Goal: Task Accomplishment & Management: Complete application form

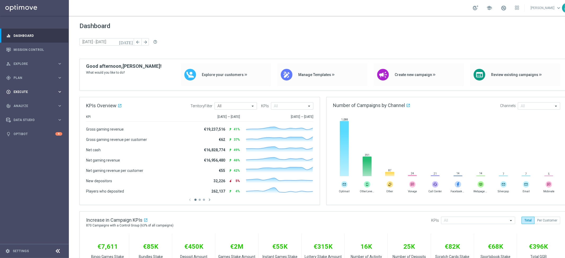
click at [46, 92] on span "Execute" at bounding box center [36, 91] width 44 height 3
click at [37, 102] on link "Campaign Builder" at bounding box center [34, 103] width 41 height 4
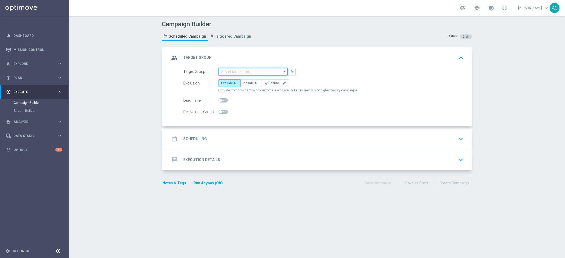
click at [268, 72] on input at bounding box center [252, 71] width 69 height 7
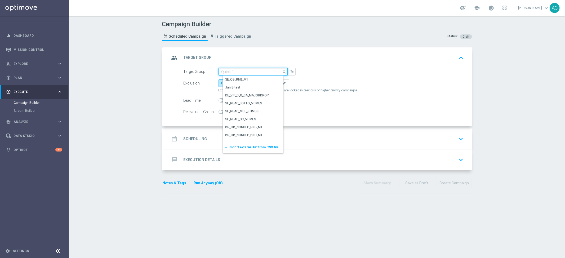
paste input "BR_LOT__ACTIVE_LOTTO__ALL_EMA_TAC_LT_TG"
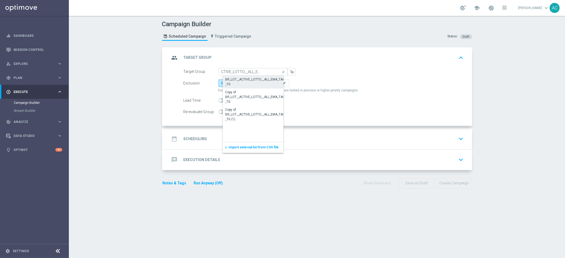
click at [255, 86] on div "BR_LOT__ACTIVE_LOTTO__ALL_EMA_TAC_LT_TG" at bounding box center [257, 82] width 64 height 10
type input "BR_LOT__ACTIVE_LOTTO__ALL_EMA_TAC_LT_TG"
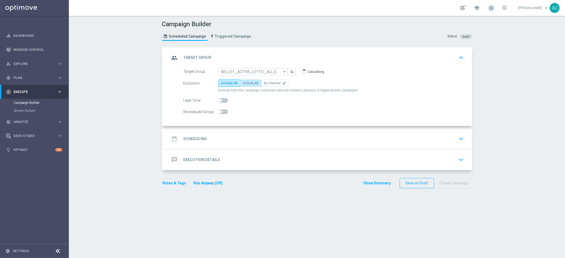
click at [251, 83] on span "Include All" at bounding box center [250, 83] width 15 height 4
click at [247, 83] on input "Include All" at bounding box center [244, 83] width 3 height 3
radio input "true"
click at [204, 144] on div "date_range Scheduling keyboard_arrow_down" at bounding box center [317, 138] width 308 height 21
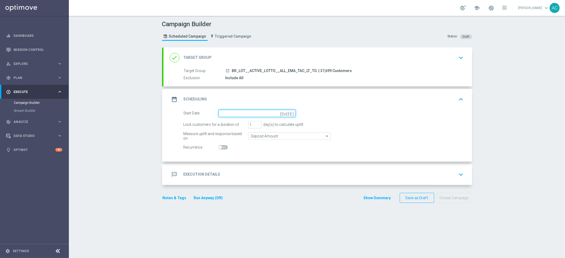
click at [280, 111] on input at bounding box center [256, 113] width 77 height 7
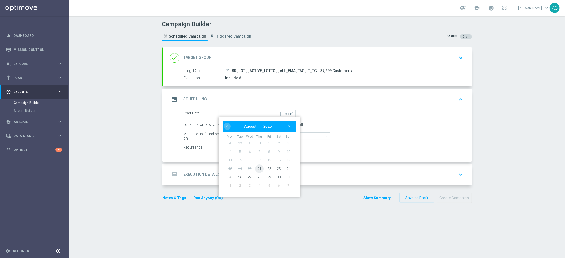
click at [255, 168] on span "21" at bounding box center [259, 168] width 8 height 8
type input "21 Aug 2025"
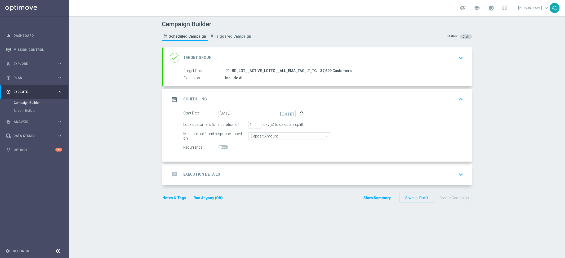
click at [219, 146] on span at bounding box center [220, 147] width 3 height 3
click at [218, 146] on input "checkbox" at bounding box center [222, 147] width 9 height 4
checkbox input "true"
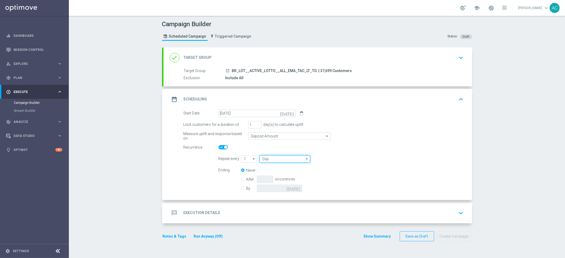
click at [281, 159] on input "Day" at bounding box center [285, 158] width 50 height 7
click at [279, 171] on div "Week" at bounding box center [287, 174] width 47 height 7
type input "Week"
click at [374, 160] on input "checkbox" at bounding box center [376, 158] width 8 height 7
checkbox input "true"
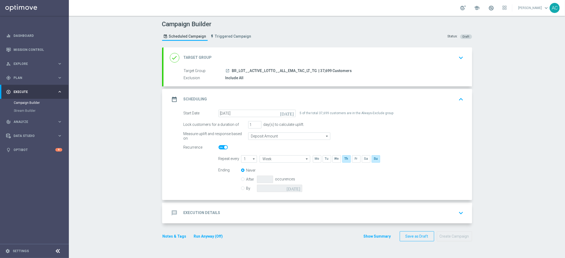
click at [234, 187] on div "Ending Never After occurences By today" at bounding box center [340, 180] width 253 height 27
click at [242, 189] on div "By today" at bounding box center [275, 188] width 68 height 7
click at [241, 189] on input "By" at bounding box center [242, 187] width 3 height 3
radio input "true"
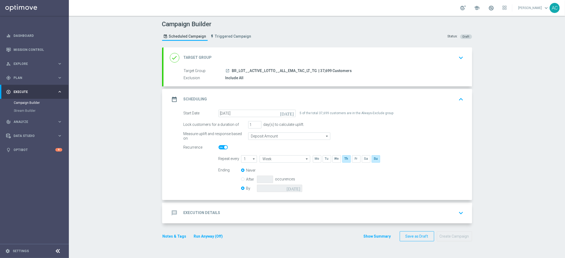
radio input "false"
click at [295, 190] on input at bounding box center [279, 188] width 45 height 7
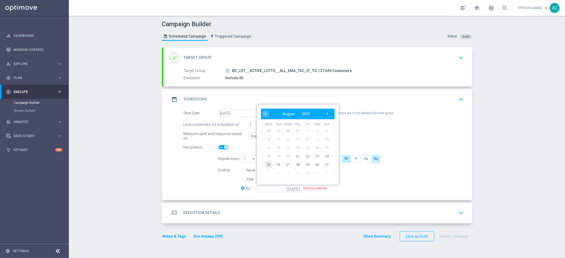
click at [269, 165] on span "25" at bounding box center [268, 164] width 8 height 8
type input "25 Aug 2025"
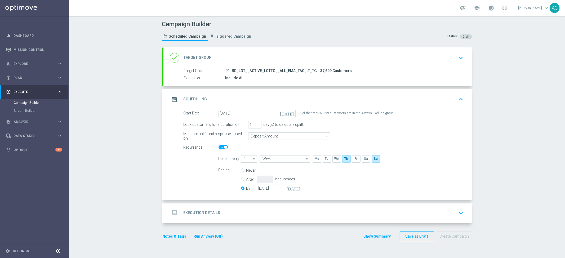
click at [219, 212] on div "message Execution Details keyboard_arrow_down" at bounding box center [318, 213] width 296 height 10
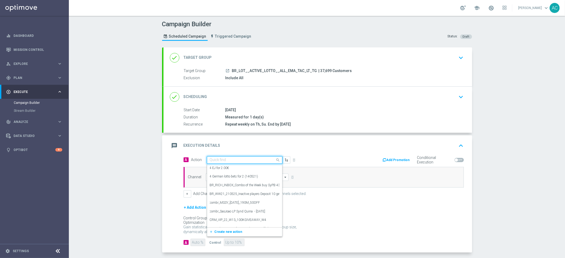
click at [228, 161] on input "text" at bounding box center [239, 160] width 59 height 5
paste input "BR_LOT__LOTTOBASH_JULY_ALL_EMA_TAC_LT"
type input "BR_LOT__LOTTOBASH_JULY_ALL_EMA_TAC_LT"
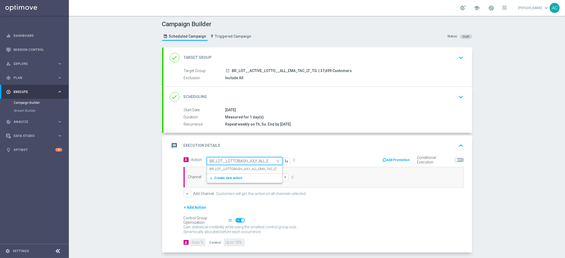
scroll to position [0, 18]
click at [232, 168] on label "BR_LOT__LOTTOBASH_JULY_ALL_EMA_TAC_LT" at bounding box center [243, 169] width 67 height 5
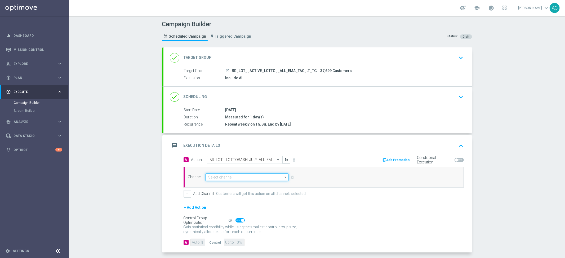
click at [227, 179] on input at bounding box center [246, 176] width 83 height 7
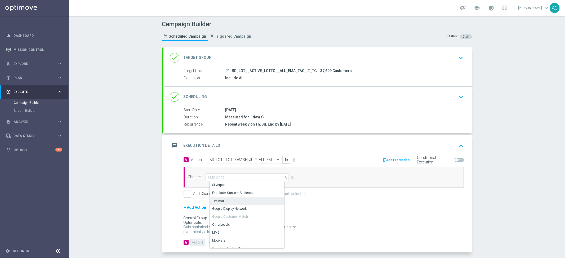
click at [237, 199] on div "Optimail" at bounding box center [249, 201] width 79 height 8
type input "Optimail"
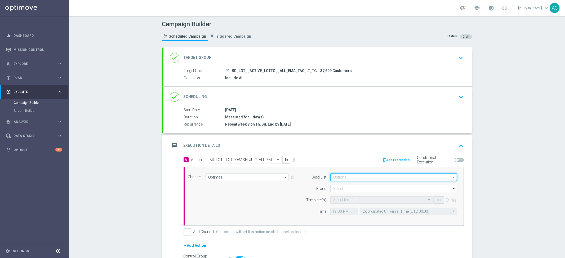
click at [355, 178] on input at bounding box center [393, 176] width 127 height 7
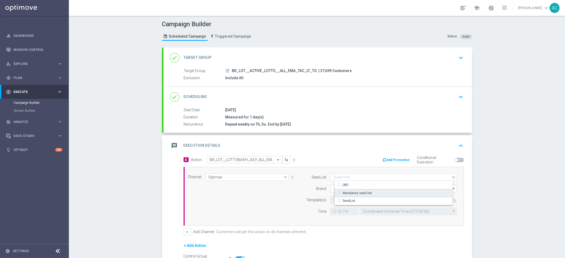
click at [360, 193] on div "Mandatory seed list" at bounding box center [357, 193] width 29 height 5
drag, startPoint x: 260, startPoint y: 205, endPoint x: 300, endPoint y: 195, distance: 41.0
click at [260, 205] on div "Channel Optimail Optimail arrow_drop_down Show Selected 1 of 26 Silverpop" at bounding box center [322, 196] width 277 height 46
type input "Mandatory seed list"
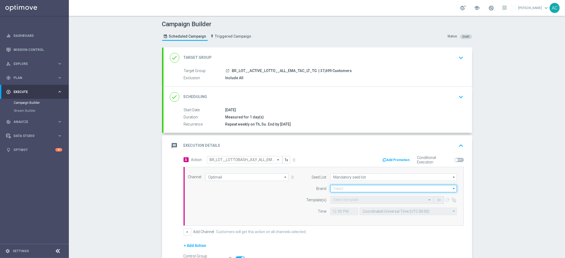
click at [345, 187] on input at bounding box center [393, 188] width 127 height 7
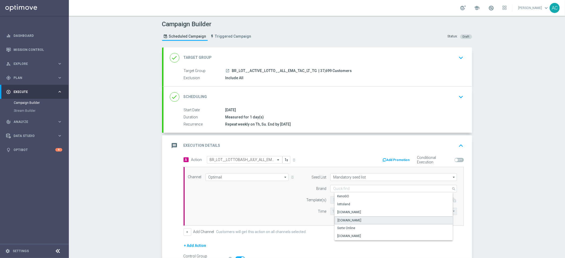
click at [355, 216] on div "Lottoland.com.br" at bounding box center [397, 220] width 127 height 8
type input "Lottoland.com.br"
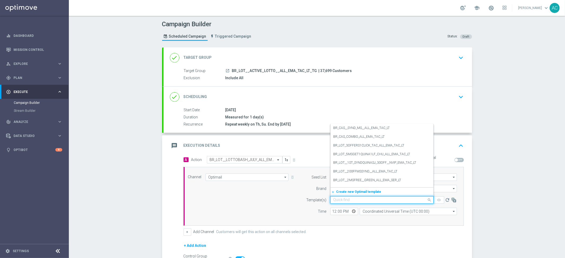
click at [344, 200] on input "text" at bounding box center [376, 200] width 87 height 5
paste input "BR_LOT__LOTTOBASH_JULY_ALL_EMA_TAC_LT"
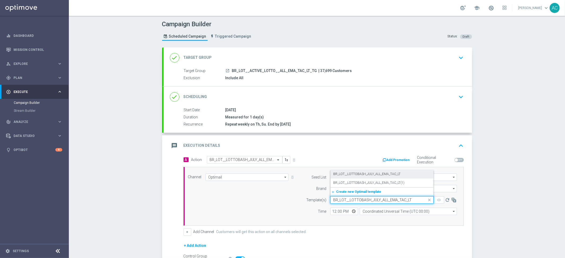
click at [361, 175] on label "BR_LOT__LOTTOBASH_JULY_ALL_EMA_TAC_LT" at bounding box center [366, 174] width 67 height 5
type input "BR_LOT__LOTTOBASH_JULY_ALL_EMA_TAC_LT"
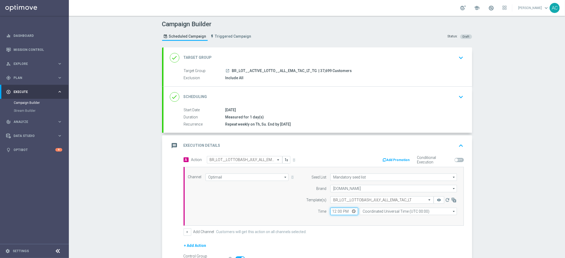
click at [332, 211] on input "12:00" at bounding box center [344, 211] width 28 height 7
click at [389, 211] on input "Coordinated Universal Time (UTC 00:00)" at bounding box center [408, 211] width 97 height 7
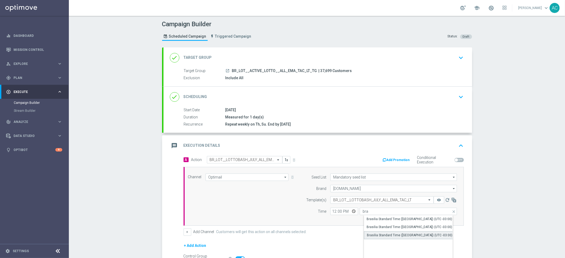
click at [406, 234] on div "Brasilia Standard Time (Sao Paulo) (UTC -03:00)" at bounding box center [410, 235] width 86 height 5
type input "Brasilia Standard Time (Sao Paulo) (UTC -03:00)"
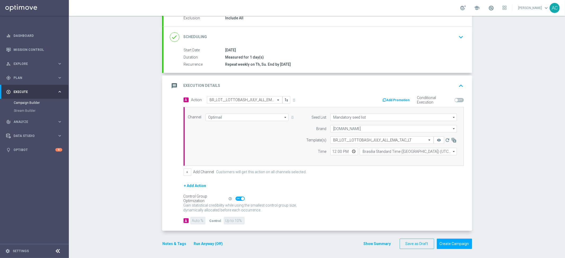
scroll to position [61, 0]
click at [455, 240] on button "Create Campaign" at bounding box center [454, 242] width 35 height 10
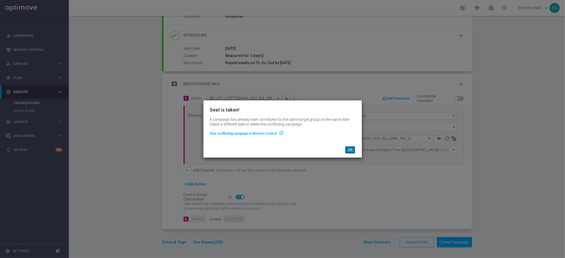
click at [352, 151] on button "OK" at bounding box center [350, 149] width 10 height 7
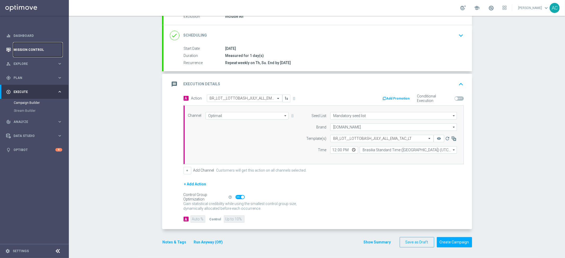
click at [29, 49] on link "Mission Control" at bounding box center [38, 50] width 49 height 14
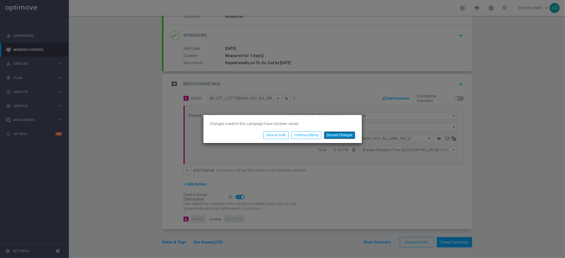
click at [337, 137] on button "Discard Changes" at bounding box center [339, 134] width 31 height 7
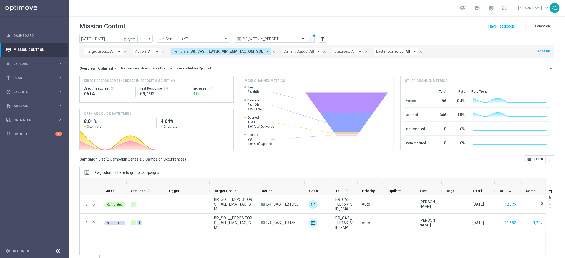
click at [265, 51] on icon "arrow_drop_down" at bounding box center [267, 51] width 5 height 5
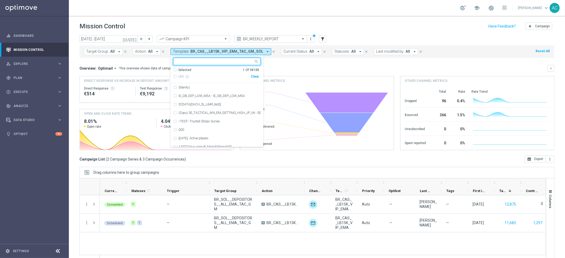
drag, startPoint x: 253, startPoint y: 76, endPoint x: 263, endPoint y: 70, distance: 11.8
click at [0, 0] on div "Clear" at bounding box center [0, 0] width 0 height 0
click at [301, 60] on mini-dashboard "Overview: Optimail arrow_drop_down This overview shows data of campaigns execut…" at bounding box center [316, 106] width 475 height 97
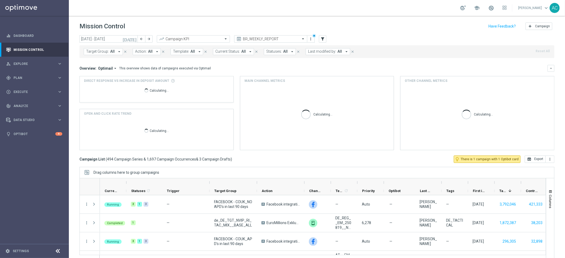
click at [187, 51] on span "Template:" at bounding box center [181, 51] width 16 height 5
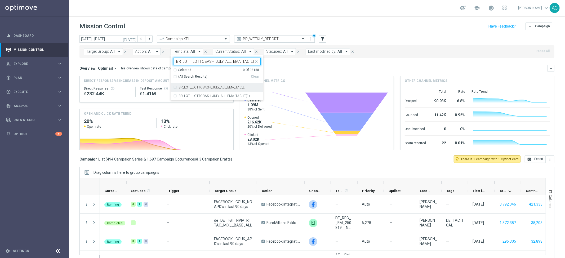
click at [173, 75] on div "(All Search Results)" at bounding box center [212, 76] width 78 height 5
type input "BR_LOT__LOTTOBASH_JULY_ALL_EMA_TAC_LT"
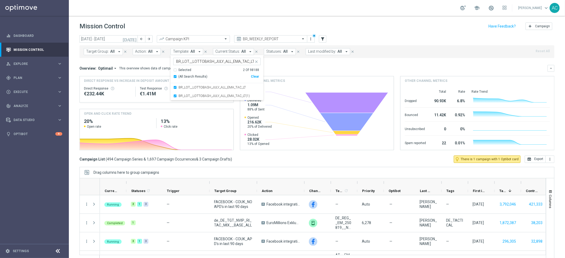
click at [292, 65] on div "Overview: Optimail arrow_drop_down This overview shows data of campaigns execut…" at bounding box center [316, 68] width 475 height 7
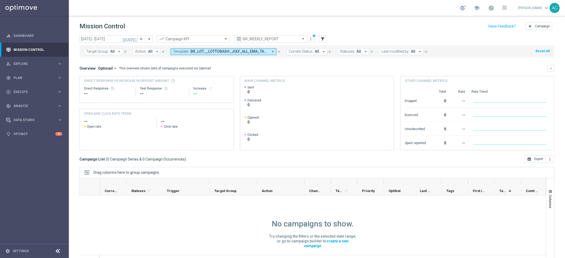
click at [272, 53] on icon "arrow_drop_down" at bounding box center [272, 51] width 5 height 5
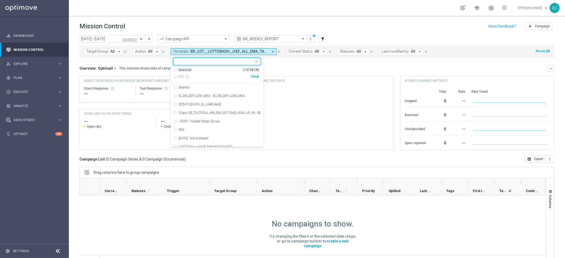
click at [0, 0] on div "Clear" at bounding box center [0, 0] width 0 height 0
click at [289, 64] on mini-dashboard "Overview: Optimail arrow_drop_down This overview shows data of campaigns execut…" at bounding box center [316, 106] width 475 height 97
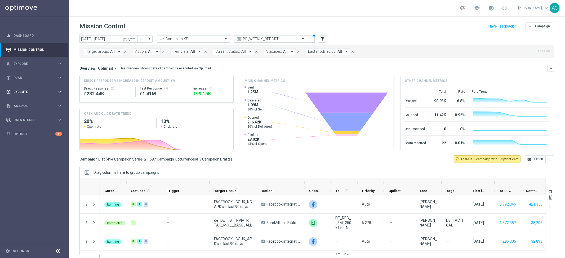
click at [37, 90] on span "Execute" at bounding box center [36, 91] width 44 height 3
click at [31, 77] on span "Plan" at bounding box center [36, 77] width 44 height 3
click at [26, 89] on link "Target Groups" at bounding box center [34, 89] width 41 height 4
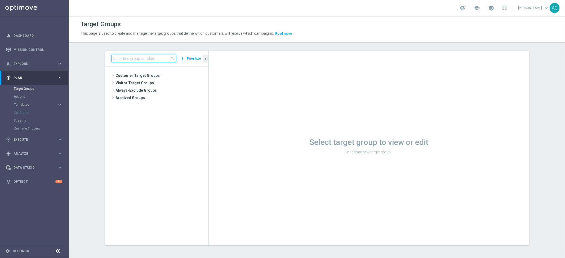
click at [143, 56] on input at bounding box center [143, 58] width 65 height 7
paste input "BR_LOT__ACTIVE_LOTTO__ALL_EMA_TAC_LT_TG"
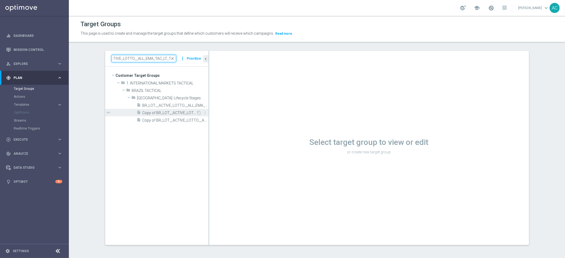
type input "BR_LOT__ACTIVE_LOTTO__ALL_EMA_TAC_LT_TG"
click at [171, 111] on span "Copy of BR_LOT__ACTIVE_LOTTO__ALL_EMA_TAC_LT_TG" at bounding box center [169, 113] width 54 height 5
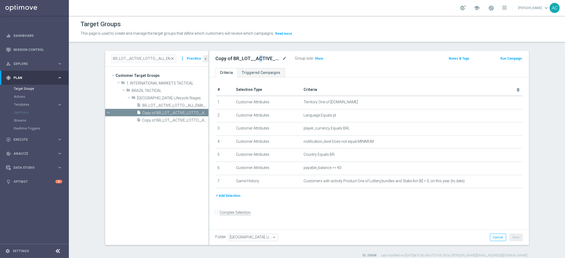
click at [256, 61] on h2 "Copy of BR_LOT__ACTIVE_LOTTO__ALL_EMA_TAC_LT_TG" at bounding box center [249, 58] width 66 height 6
click at [27, 140] on span "Execute" at bounding box center [36, 139] width 44 height 3
click at [26, 102] on link "Campaign Builder" at bounding box center [34, 103] width 41 height 4
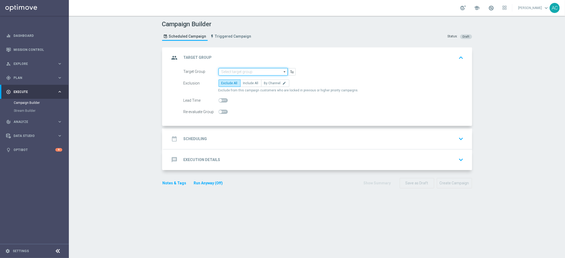
click at [247, 72] on input at bounding box center [252, 71] width 69 height 7
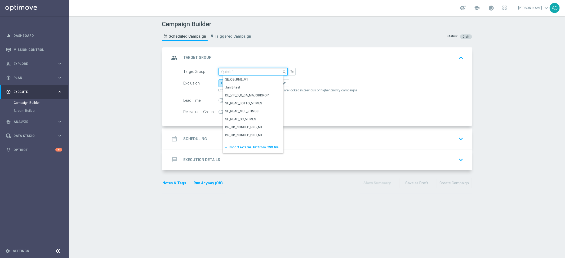
paste input "Copy of BR_LOT__ACTIVE_LOTTO__ALL_EMA_TAC_LT_TG"
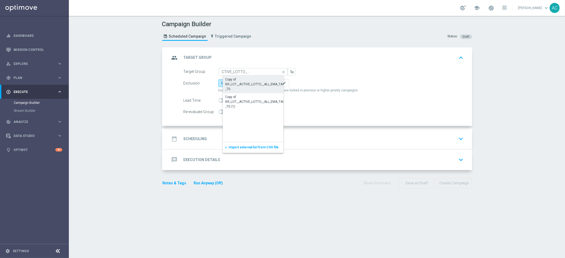
click at [246, 86] on div "Copy of BR_LOT__ACTIVE_LOTTO__ALL_EMA_TAC_LT_TG" at bounding box center [257, 84] width 64 height 14
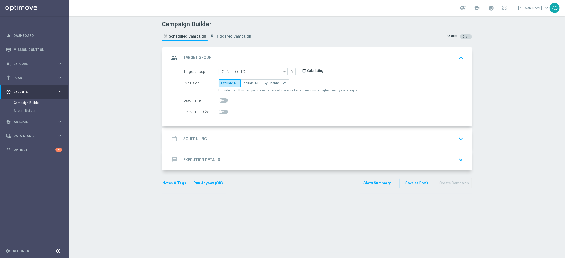
scroll to position [0, 0]
type input "Copy of BR_LOT__ACTIVE_LOTTO__ALL_EMA_TAC_LT_TG"
click at [245, 86] on label "Include All" at bounding box center [250, 82] width 21 height 7
click at [245, 86] on input "Include All" at bounding box center [244, 83] width 3 height 3
radio input "true"
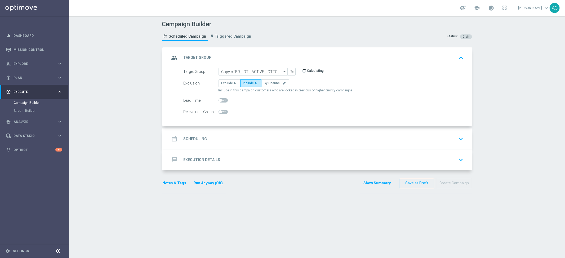
click at [190, 149] on accordion-group "message Execution Details keyboard_arrow_down A Action Select action delete_for…" at bounding box center [317, 159] width 310 height 21
click at [193, 142] on div "date_range Scheduling" at bounding box center [188, 139] width 37 height 10
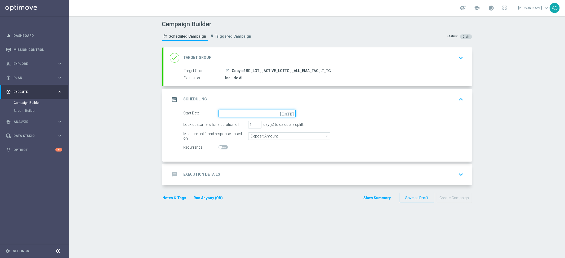
click at [282, 113] on input at bounding box center [256, 113] width 77 height 7
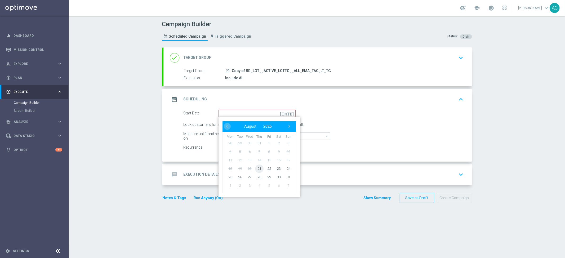
click at [256, 168] on span "21" at bounding box center [259, 168] width 8 height 8
type input "21 Aug 2025"
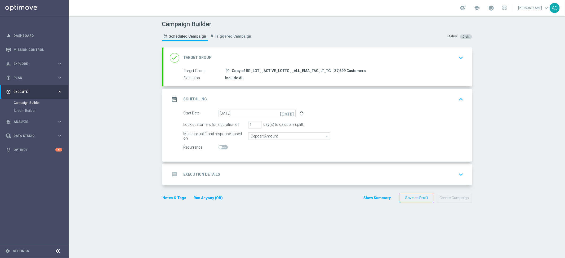
click at [216, 168] on div "message Execution Details keyboard_arrow_down" at bounding box center [317, 174] width 308 height 21
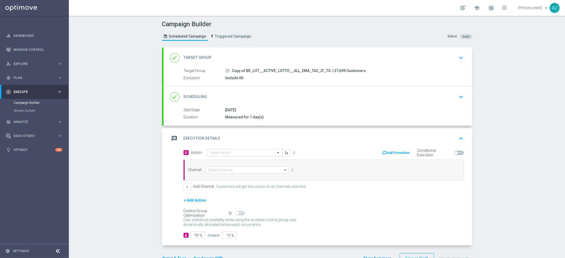
click at [267, 153] on div at bounding box center [244, 153] width 75 height 5
click at [316, 153] on div "A Action Select action delete_forever" at bounding box center [252, 153] width 144 height 8
click at [250, 115] on div "Measured for 1 day(s)" at bounding box center [343, 116] width 236 height 5
click at [357, 87] on div "done Scheduling keyboard_arrow_down" at bounding box center [317, 97] width 308 height 21
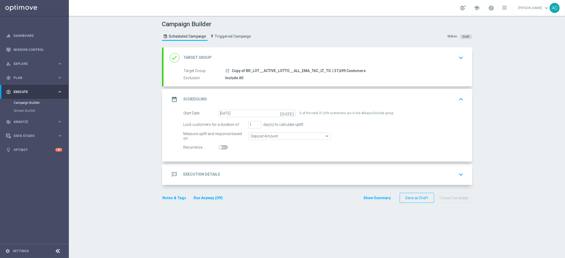
click at [220, 147] on span at bounding box center [222, 147] width 9 height 4
click at [220, 147] on input "checkbox" at bounding box center [222, 147] width 9 height 4
checkbox input "true"
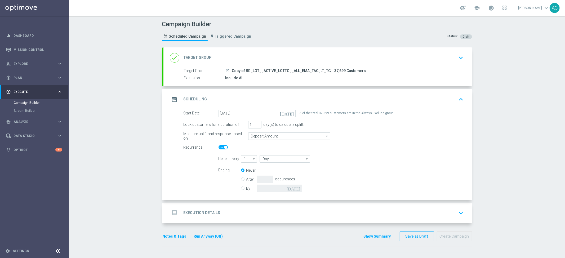
click at [251, 159] on icon "arrow_drop_down" at bounding box center [253, 158] width 5 height 7
click at [288, 159] on input "Day" at bounding box center [285, 158] width 50 height 7
type input "1"
click at [279, 172] on div "Week" at bounding box center [287, 175] width 47 height 8
type input "Week"
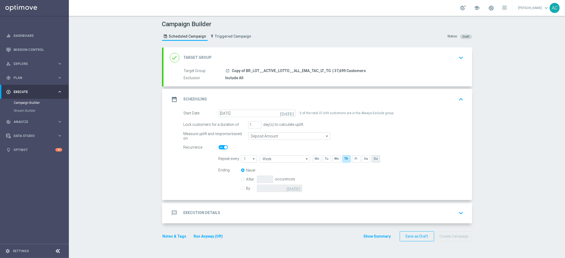
click at [375, 158] on input "checkbox" at bounding box center [376, 158] width 8 height 7
checkbox input "true"
click at [246, 189] on label "By" at bounding box center [251, 188] width 11 height 5
click at [241, 189] on input "By" at bounding box center [242, 187] width 3 height 3
radio input "true"
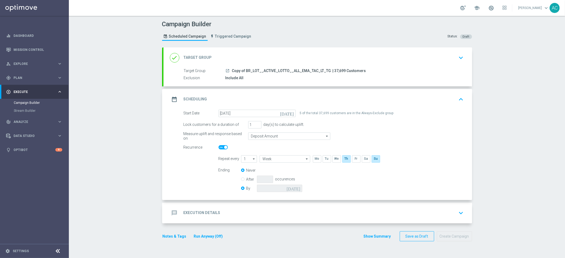
radio input "false"
click at [287, 185] on input at bounding box center [279, 188] width 45 height 7
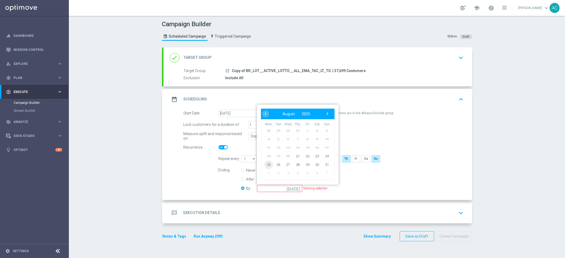
click at [265, 164] on span "25" at bounding box center [268, 164] width 8 height 8
type input "25 Aug 2025"
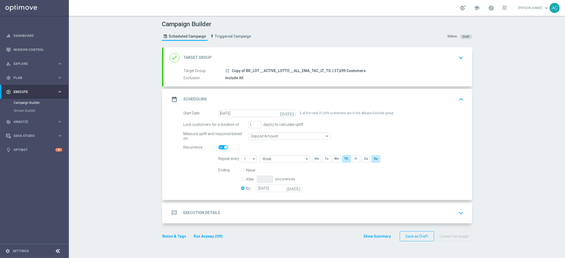
click at [432, 155] on div "Repeat every 1 1 arrow_drop_down Drag here to set row groups Drag here to set c…" at bounding box center [340, 158] width 253 height 7
click at [249, 211] on div "message Execution Details keyboard_arrow_down" at bounding box center [318, 213] width 296 height 10
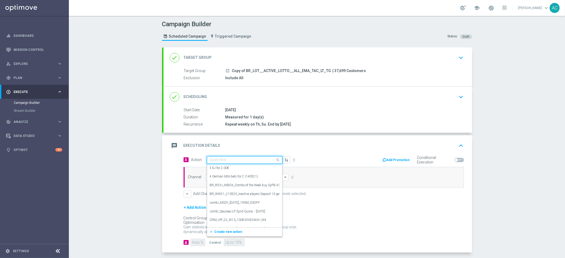
click at [256, 159] on input "text" at bounding box center [239, 160] width 59 height 5
paste input "BR_LOT__LOTTOBASH_JULY_ALL_EMA_TAC_LT"
type input "BR_LOT__LOTTOBASH_JULY_ALL_EMA_TAC_LT"
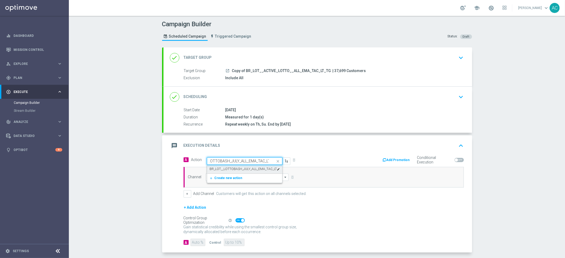
click at [252, 169] on label "BR_LOT__LOTTOBASH_JULY_ALL_EMA_TAC_LT" at bounding box center [243, 169] width 67 height 5
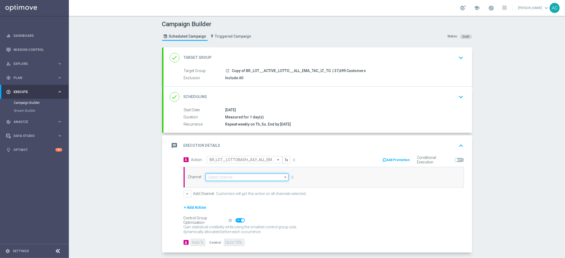
click at [215, 177] on input at bounding box center [246, 176] width 83 height 7
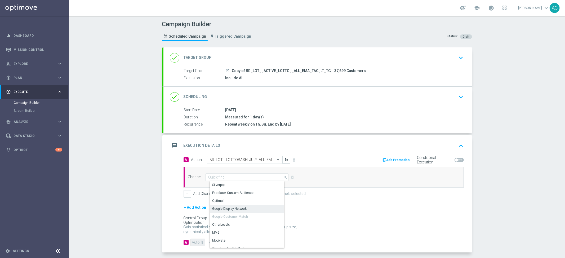
click at [225, 205] on div "Google Display Network" at bounding box center [249, 208] width 79 height 7
type input "Google Display Network"
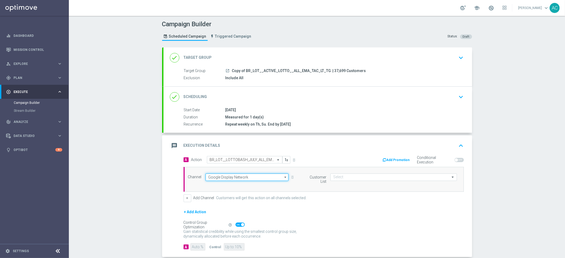
click at [234, 178] on input "Google Display Network" at bounding box center [246, 176] width 83 height 7
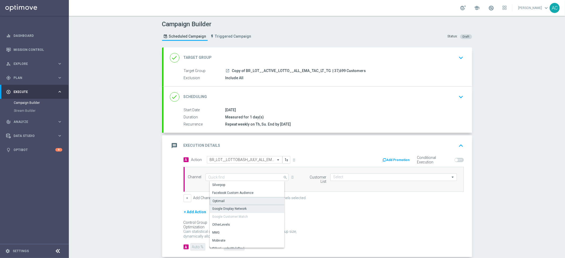
click at [229, 198] on div "Optimail" at bounding box center [249, 201] width 79 height 8
type input "Optimail"
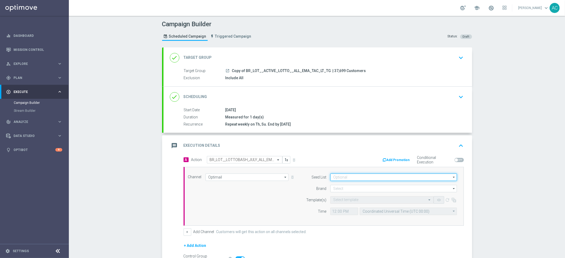
click at [349, 177] on input at bounding box center [393, 176] width 127 height 7
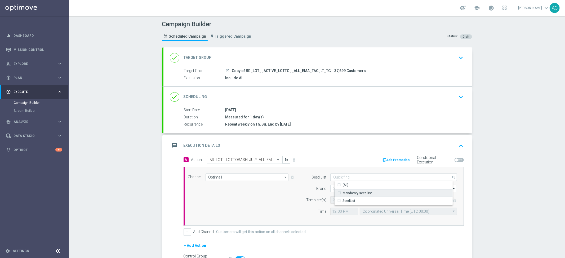
click at [352, 191] on div "Mandatory seed list" at bounding box center [357, 193] width 29 height 5
click at [285, 199] on div "Channel Optimail Optimail arrow_drop_down Drag here to set row groups Drag here…" at bounding box center [322, 196] width 277 height 46
type input "Mandatory seed list"
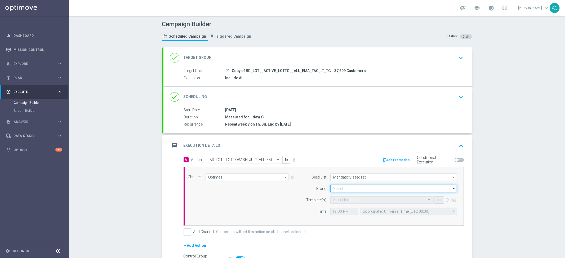
click at [358, 186] on input at bounding box center [393, 188] width 127 height 7
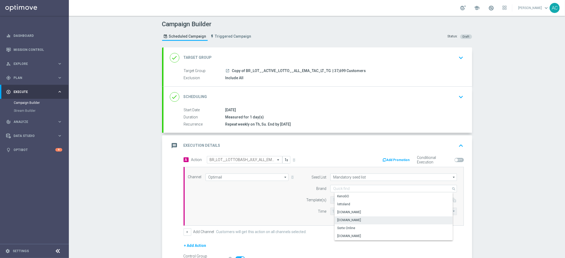
click at [359, 218] on div "Lottoland.com.br" at bounding box center [349, 220] width 24 height 5
type input "Lottoland.com.br"
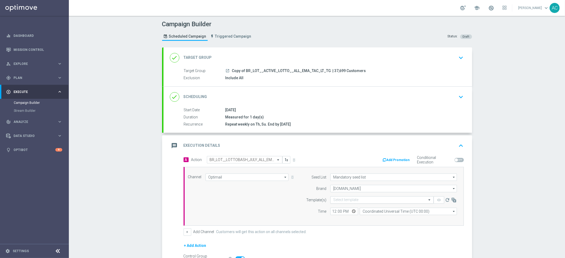
click at [348, 199] on input "text" at bounding box center [376, 200] width 87 height 5
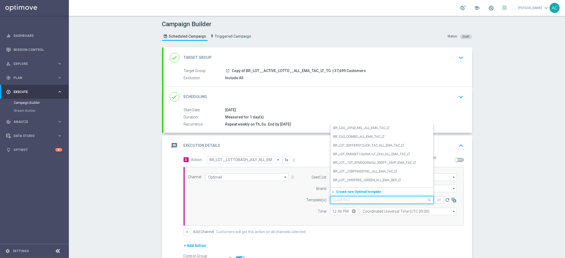
paste input "BR_LOT__LOTTOBASH_JULY_ALL_EMA_TAC_LT"
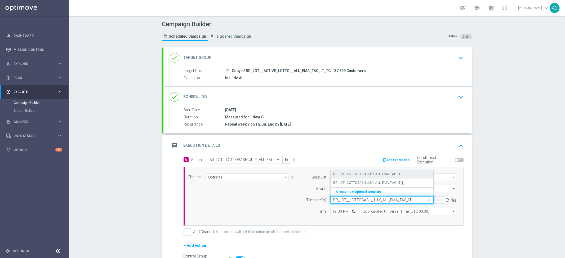
click at [366, 176] on div "BR_LOT__LOTTOBASH_JULY_ALL_EMA_TAC_LT" at bounding box center [381, 174] width 97 height 9
type input "BR_LOT__LOTTOBASH_JULY_ALL_EMA_TAC_LT"
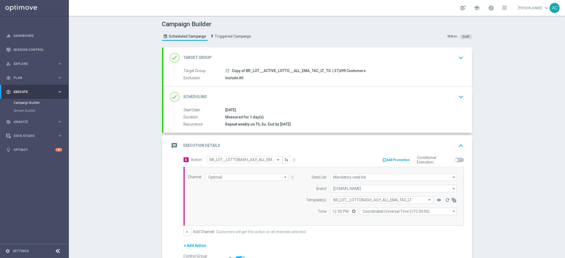
click at [375, 206] on form "Template(s) Select template BR_LOT__LOTTOBASH_JULY_ALL_EMA_TAC_LT remove_red_ey…" at bounding box center [380, 205] width 154 height 19
click at [375, 209] on input "Coordinated Universal Time (UTC 00:00)" at bounding box center [408, 211] width 97 height 7
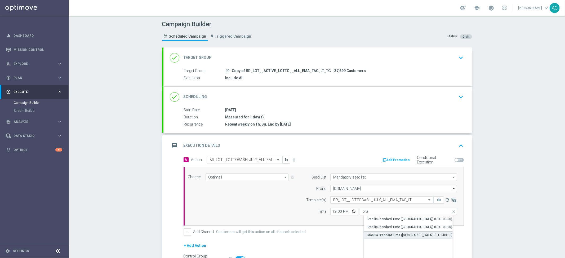
click at [402, 235] on div "Brasilia Standard Time (Sao Paulo) (UTC -03:00)" at bounding box center [410, 235] width 86 height 5
type input "Brasilia Standard Time (Sao Paulo) (UTC -03:00)"
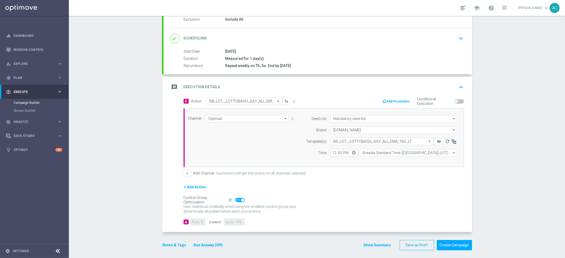
scroll to position [61, 0]
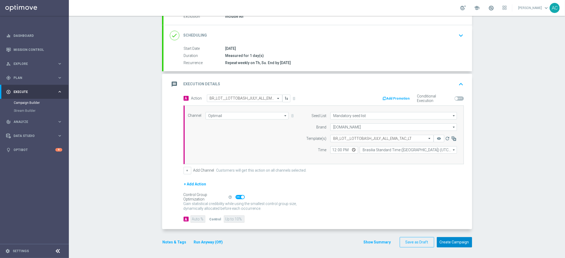
click at [456, 241] on button "Create Campaign" at bounding box center [454, 242] width 35 height 10
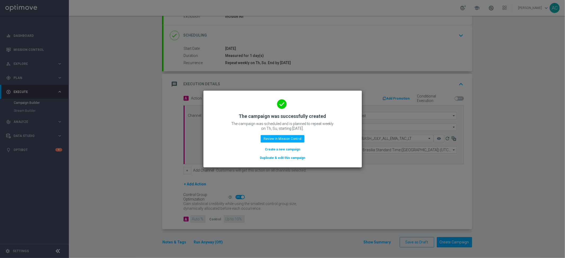
click at [283, 148] on button "Create a new campaign" at bounding box center [282, 149] width 36 height 6
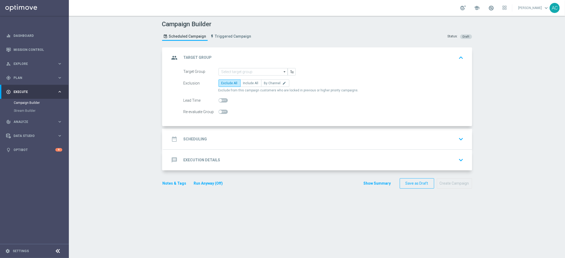
scroll to position [0, 0]
click at [244, 70] on input at bounding box center [252, 71] width 69 height 7
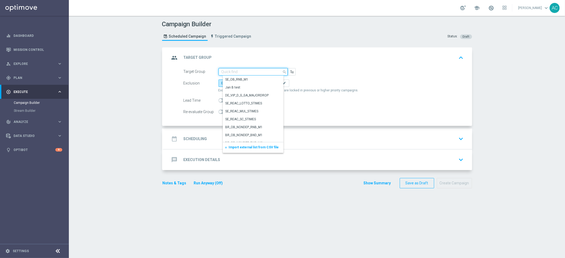
paste input "BR_LOT__ACTIVE_LOTTO__ALL_RI_TAC_LT_TG"
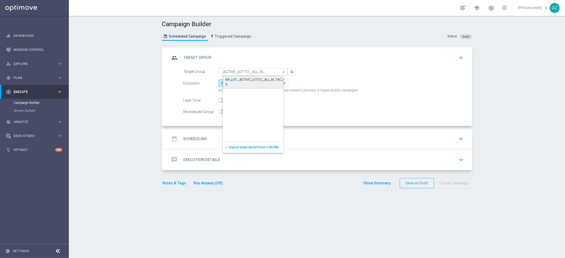
click at [248, 79] on div "BR_LOT__ACTIVE_LOTTO__ALL_RI_TAC_LT_TG" at bounding box center [258, 82] width 64 height 10
type input "BR_LOT__ACTIVE_LOTTO__ALL_RI_TAC_LT_TG"
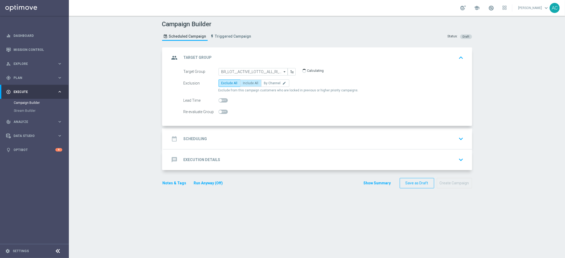
drag, startPoint x: 249, startPoint y: 83, endPoint x: 242, endPoint y: 85, distance: 6.9
click at [249, 83] on span "Include All" at bounding box center [250, 83] width 15 height 4
click at [247, 83] on input "Include All" at bounding box center [244, 83] width 3 height 3
radio input "true"
click at [202, 141] on h2 "Scheduling" at bounding box center [196, 138] width 24 height 5
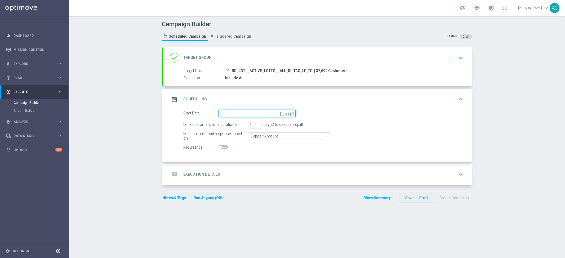
click at [280, 114] on input at bounding box center [256, 113] width 77 height 7
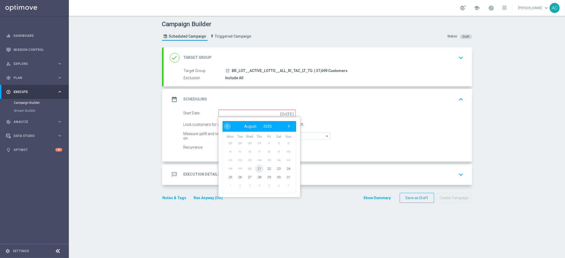
click at [256, 167] on span "21" at bounding box center [259, 168] width 8 height 8
type input "21 Aug 2025"
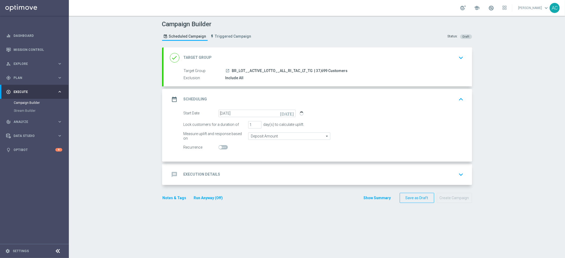
click at [222, 146] on span at bounding box center [222, 147] width 9 height 4
click at [222, 146] on input "checkbox" at bounding box center [222, 147] width 9 height 4
checkbox input "true"
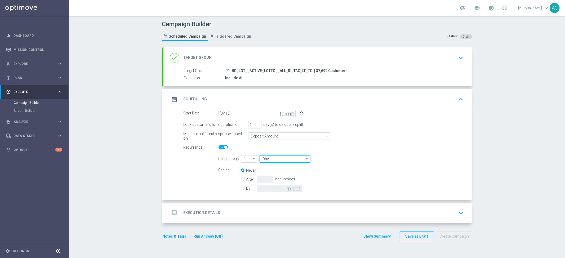
drag, startPoint x: 296, startPoint y: 158, endPoint x: 295, endPoint y: 168, distance: 10.3
click at [295, 158] on input "Day" at bounding box center [285, 158] width 50 height 7
click at [293, 173] on div "Week" at bounding box center [287, 174] width 47 height 7
type input "Week"
click at [373, 157] on input "checkbox" at bounding box center [376, 158] width 8 height 7
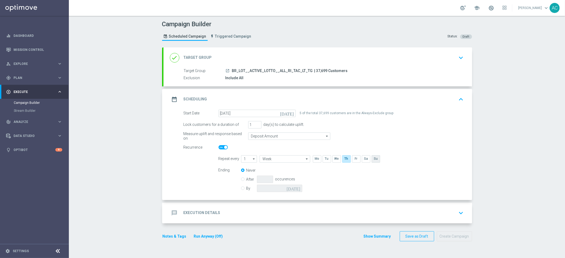
checkbox input "true"
click at [246, 189] on label "By" at bounding box center [251, 188] width 11 height 5
click at [244, 189] on input "By" at bounding box center [242, 187] width 3 height 3
radio input "true"
radio input "false"
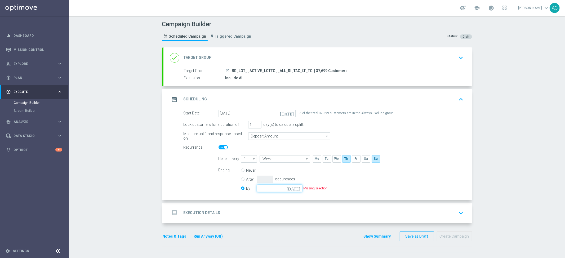
click at [279, 189] on input at bounding box center [279, 188] width 45 height 7
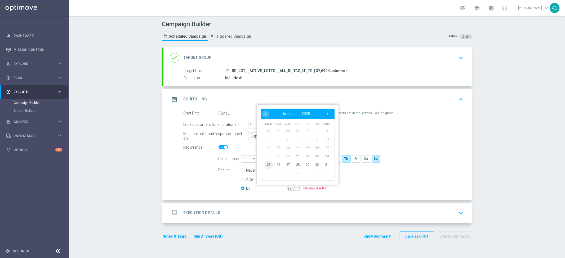
click at [268, 164] on span "25" at bounding box center [268, 164] width 8 height 8
type input "25 Aug 2025"
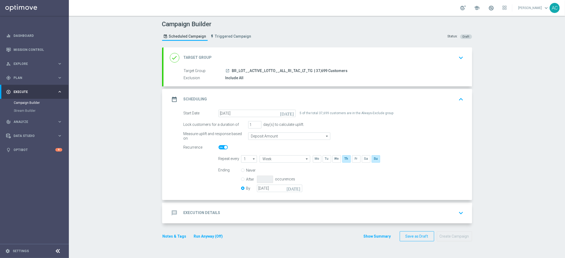
click at [243, 214] on div "message Execution Details keyboard_arrow_down" at bounding box center [318, 213] width 296 height 10
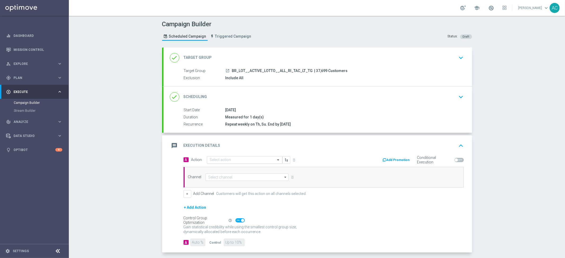
click at [238, 160] on input "text" at bounding box center [239, 160] width 59 height 5
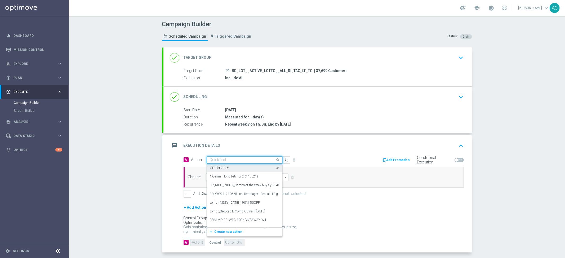
paste input "BR_LOT__LOTTOBASH_JULY__ALL_RI_TAC_LT"
type input "BR_LOT__LOTTOBASH_JULY__ALL_RI_TAC_LT"
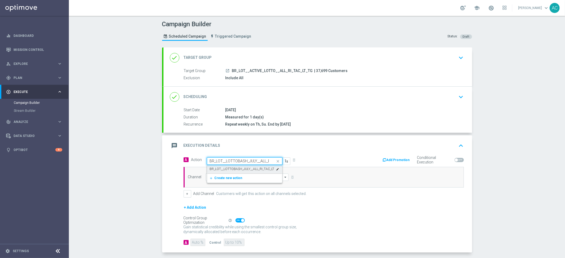
scroll to position [0, 15]
click at [231, 167] on label "BR_LOT__LOTTOBASH_JULY__ALL_RI_TAC_LT" at bounding box center [242, 169] width 65 height 5
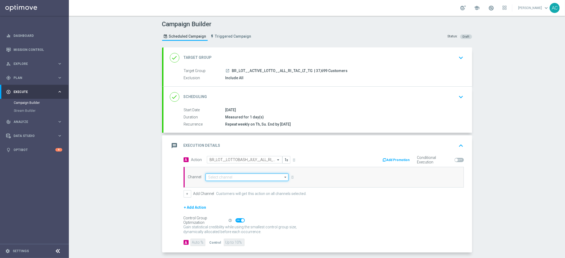
click at [222, 180] on input at bounding box center [246, 176] width 83 height 7
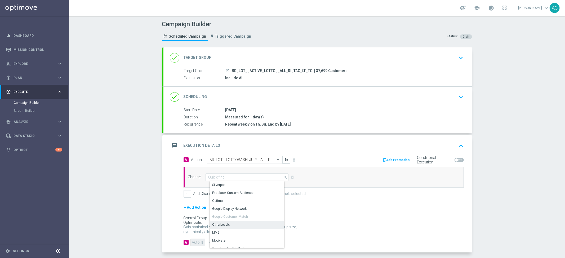
click at [223, 223] on div "OtherLevels" at bounding box center [221, 224] width 18 height 5
type input "OtherLevels"
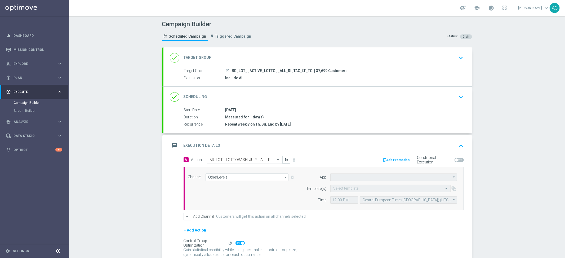
type input "Default App"
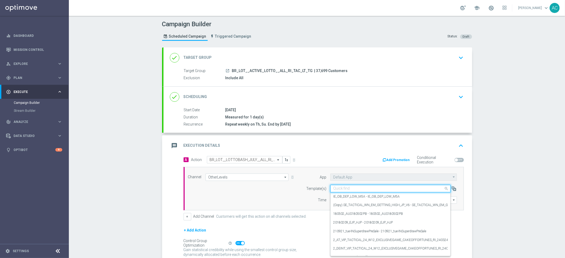
click at [369, 191] on div "Quick find" at bounding box center [390, 188] width 120 height 7
paste input "BR_LOT__LOTTOBASH_JULY__ALL_RI_TAC_LT"
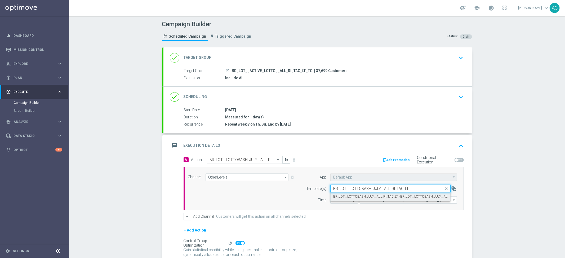
click at [368, 195] on label "BR_LOT__LOTTOBASH_JULY__ALL_RI_TAC_LT - BR_LOT__LOTTOBASH_JULY__ALL_RI_TAC_LT" at bounding box center [399, 196] width 132 height 5
type input "BR_LOT__LOTTOBASH_JULY__ALL_RI_TAC_LT"
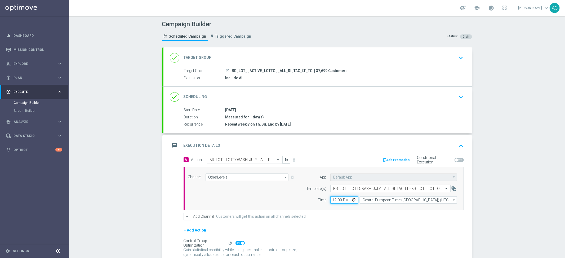
click at [330, 200] on input "12:00" at bounding box center [344, 199] width 28 height 7
type input "10:00"
click at [370, 200] on input "Central European Time (Budapest) (UTC +02:00)" at bounding box center [408, 199] width 97 height 7
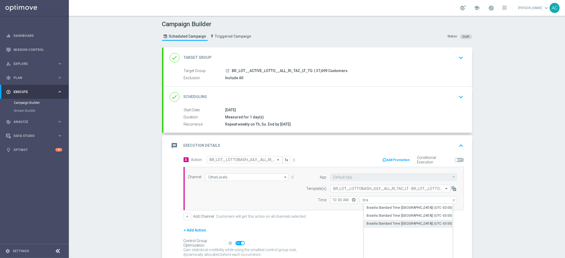
click at [395, 226] on div "Brasilia Standard Time (Sao Paulo) (UTC -03:00)" at bounding box center [412, 223] width 97 height 7
type input "Brasilia Standard Time (Sao Paulo) (UTC -03:00)"
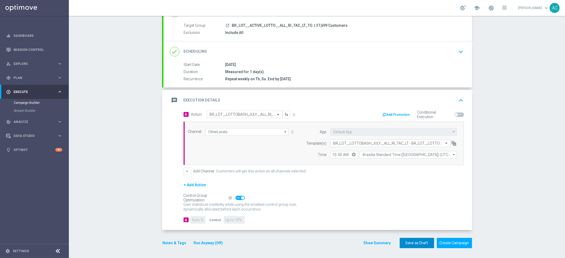
scroll to position [46, 0]
click at [457, 243] on button "Create Campaign" at bounding box center [454, 242] width 35 height 10
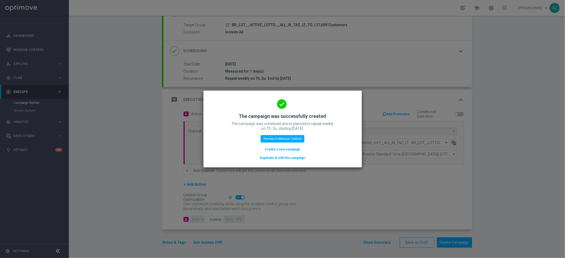
click at [283, 150] on button "Create a new campaign" at bounding box center [282, 149] width 36 height 6
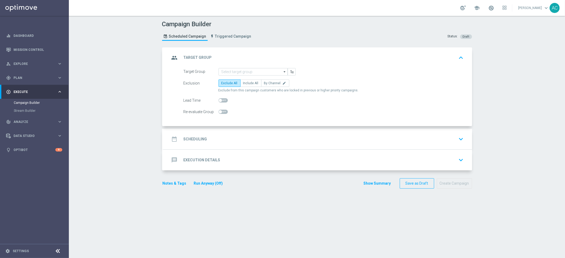
scroll to position [0, 0]
click at [254, 72] on input at bounding box center [252, 71] width 69 height 7
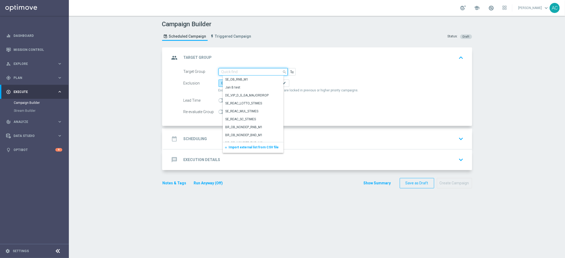
paste input "BR_LOT__ACTIVE_LOTTO__ALL_SMS_TAC_LT_TG"
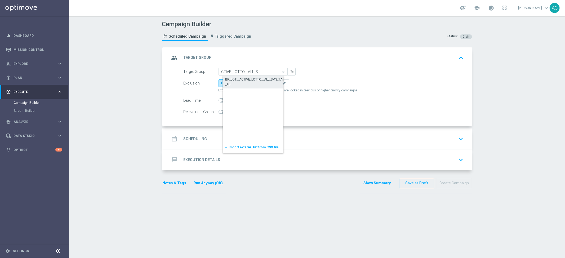
click at [251, 77] on div "BR_LOT__ACTIVE_LOTTO__ALL_SMS_TAC_LT_TG" at bounding box center [257, 82] width 64 height 10
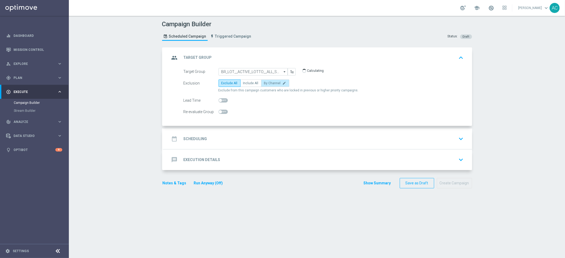
type input "BR_LOT__ACTIVE_LOTTO__ALL_SMS_TAC_LT_TG"
click at [253, 83] on span "Include All" at bounding box center [250, 83] width 15 height 4
click at [247, 83] on input "Include All" at bounding box center [244, 83] width 3 height 3
radio input "true"
click at [207, 142] on div "date_range Scheduling keyboard_arrow_down" at bounding box center [318, 139] width 296 height 10
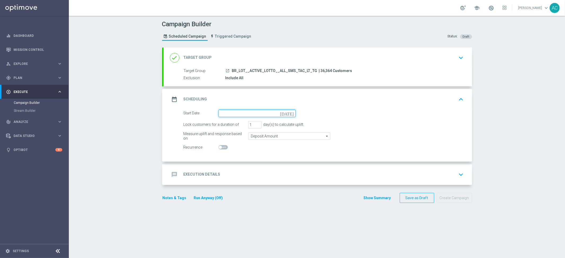
click at [277, 115] on input at bounding box center [256, 113] width 77 height 7
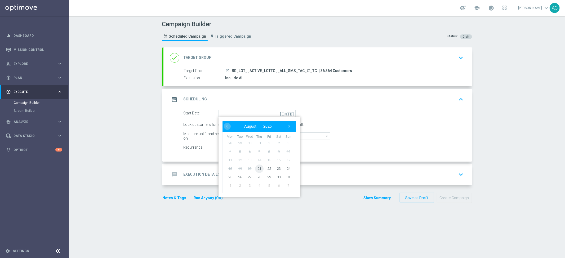
click at [256, 169] on span "21" at bounding box center [259, 168] width 8 height 8
type input "21 Aug 2025"
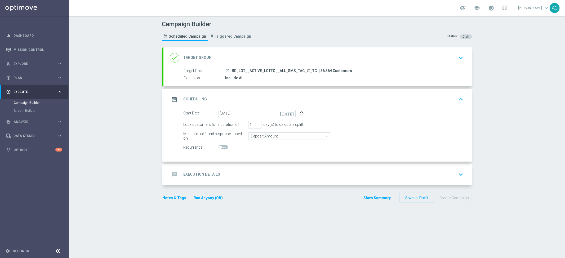
click at [222, 147] on span at bounding box center [222, 147] width 9 height 4
click at [222, 147] on input "checkbox" at bounding box center [222, 147] width 9 height 4
checkbox input "true"
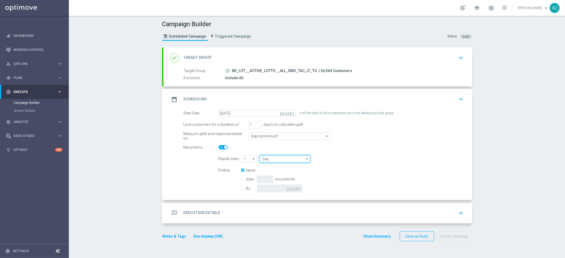
click at [286, 159] on input "Day" at bounding box center [285, 158] width 50 height 7
click at [288, 175] on div "Week" at bounding box center [287, 175] width 47 height 8
type input "Week"
click at [375, 160] on input "checkbox" at bounding box center [376, 158] width 8 height 7
checkbox input "true"
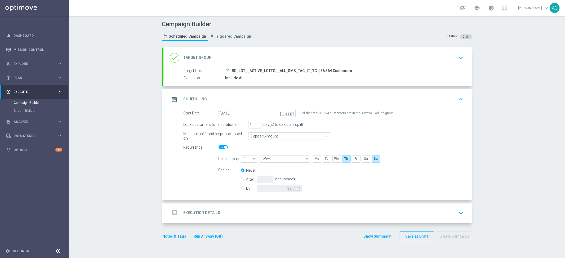
click at [242, 186] on input "By" at bounding box center [242, 187] width 3 height 3
radio input "true"
radio input "false"
click at [294, 187] on icon "today" at bounding box center [295, 188] width 16 height 6
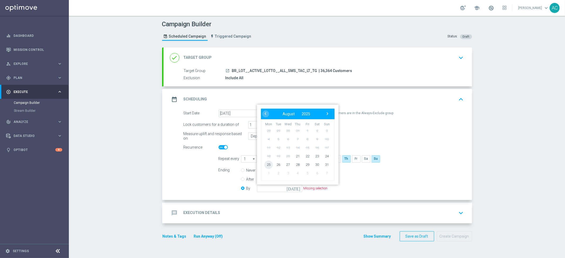
click at [266, 163] on span "25" at bounding box center [268, 164] width 8 height 8
type input "25 Aug 2025"
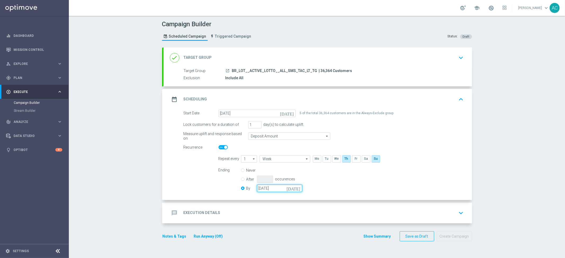
click at [289, 186] on input "25 Aug 2025" at bounding box center [279, 188] width 45 height 7
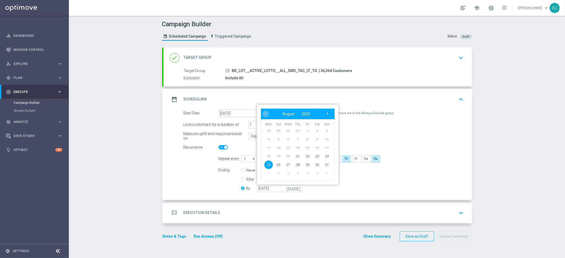
click at [383, 198] on div "Start Date 21 Aug 2025 today 5 of the total 36,364 customers are in the Always-…" at bounding box center [317, 155] width 308 height 90
click at [235, 214] on div "message Execution Details keyboard_arrow_down" at bounding box center [318, 213] width 296 height 10
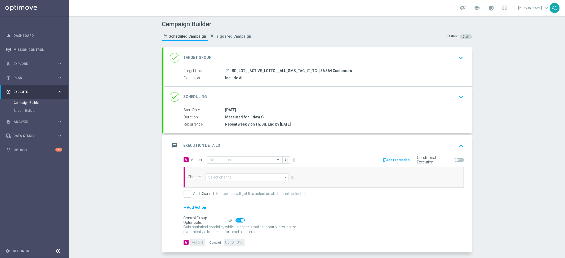
click at [231, 161] on input "text" at bounding box center [239, 160] width 59 height 5
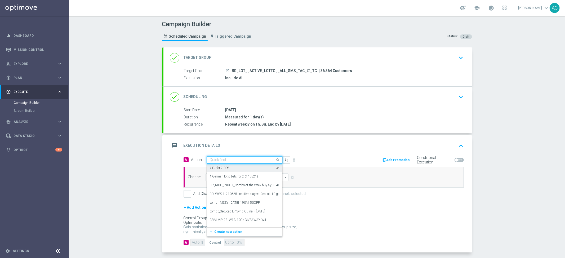
paste input "BR_LOT__LOTTOBASH_JULY__ALL_SMS_TAC_LT"
type input "BR_LOT__LOTTOBASH_JULY__ALL_SMS_TAC_LT"
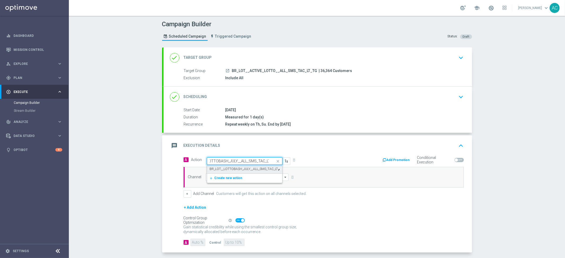
click at [230, 169] on label "BR_LOT__LOTTOBASH_JULY__ALL_SMS_TAC_LT" at bounding box center [244, 169] width 68 height 5
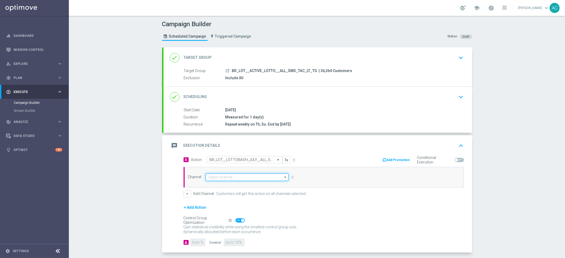
click at [225, 178] on input at bounding box center [246, 176] width 83 height 7
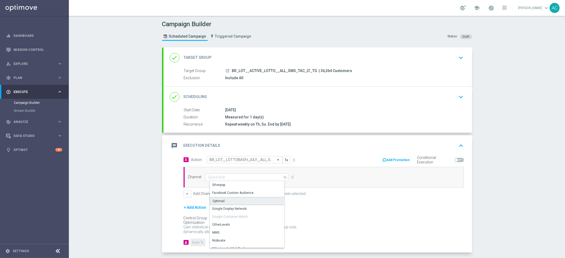
click at [229, 199] on div "Optimail" at bounding box center [249, 201] width 79 height 8
type input "Optimail"
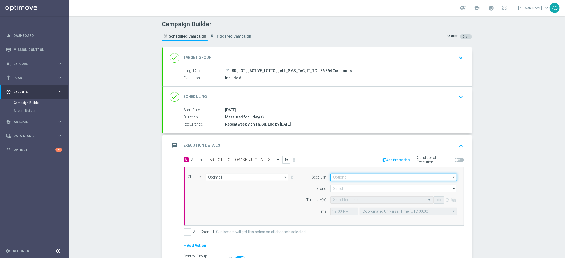
click at [354, 178] on input at bounding box center [393, 176] width 127 height 7
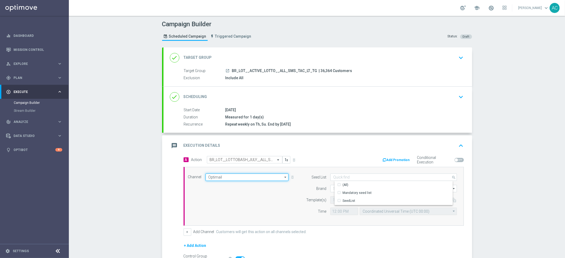
click at [230, 176] on input "Optimail" at bounding box center [246, 176] width 83 height 7
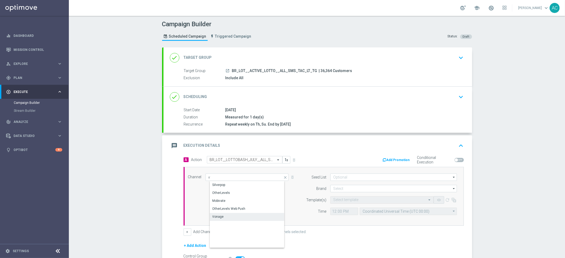
click at [229, 215] on div "Vonage" at bounding box center [251, 216] width 83 height 7
type input "Vonage"
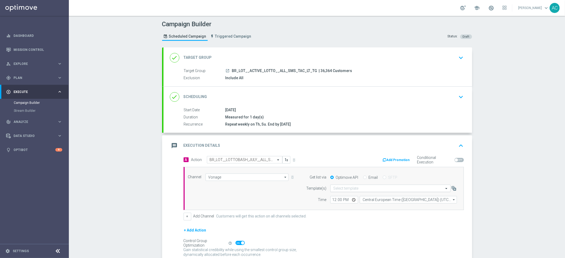
click at [358, 190] on input "text" at bounding box center [385, 188] width 104 height 5
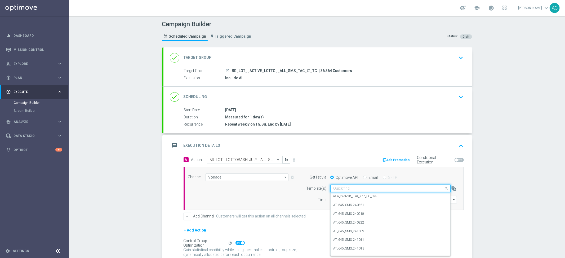
paste input "BR_LOT__LOTTOBASH_JULY__ALL_SMS_TAC_LT"
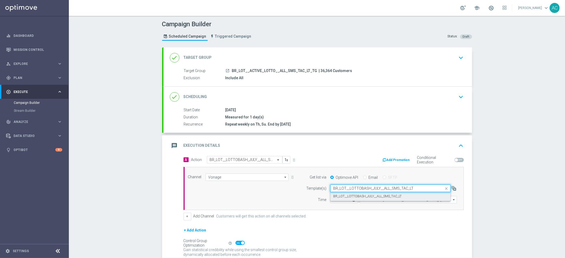
click at [367, 198] on label "BR_LOT__LOTTOBASH_JULY__ALL_SMS_TAC_LT" at bounding box center [367, 196] width 68 height 5
type input "BR_LOT__LOTTOBASH_JULY__ALL_SMS_TAC_LT"
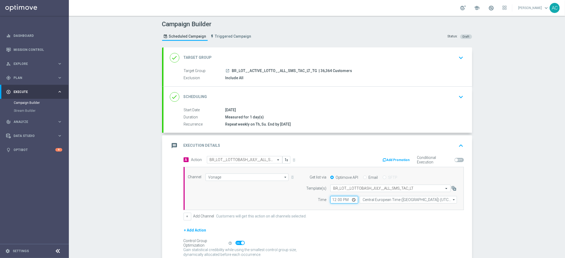
click at [332, 198] on input "12:00" at bounding box center [344, 199] width 28 height 7
type input "18:00"
click at [390, 202] on input "Central European Time (Budapest) (UTC +02:00)" at bounding box center [408, 199] width 97 height 7
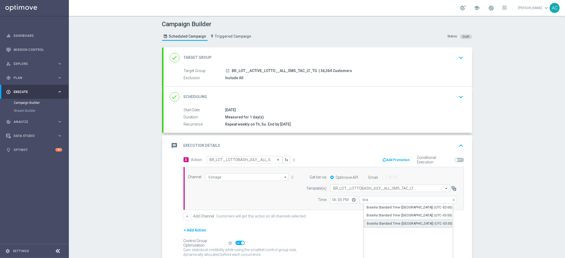
click at [403, 222] on div "Brasilia Standard Time (Sao Paulo) (UTC -03:00)" at bounding box center [410, 223] width 86 height 5
type input "Brasilia Standard Time (Sao Paulo) (UTC -03:00)"
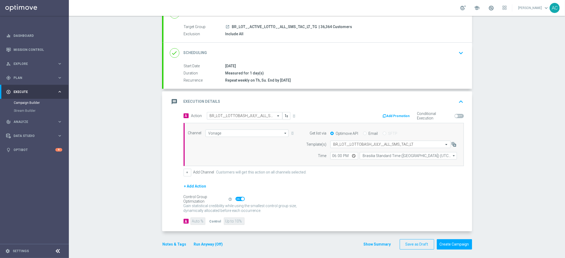
scroll to position [46, 0]
click at [451, 242] on button "Create Campaign" at bounding box center [454, 242] width 35 height 10
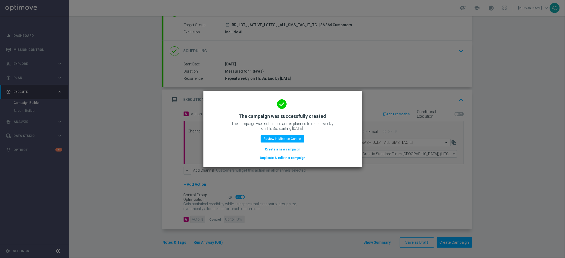
click at [285, 148] on button "Create a new campaign" at bounding box center [282, 149] width 36 height 6
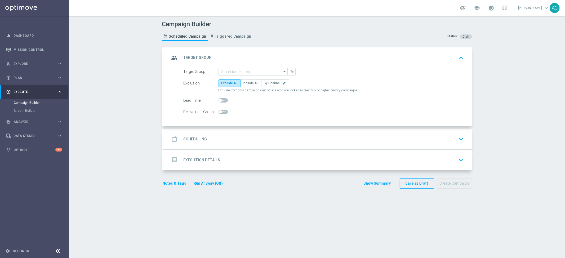
scroll to position [0, 0]
click at [241, 70] on input at bounding box center [252, 71] width 69 height 7
paste input "BR_LOT__ACTIVE_BALANCE"
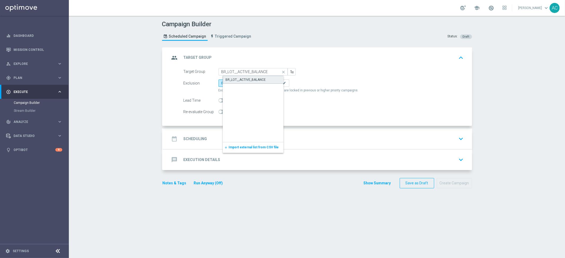
click at [246, 78] on div "BR_LOT__ACTIVE_BALANCE" at bounding box center [246, 79] width 40 height 5
type input "BR_LOT__ACTIVE_BALANCE"
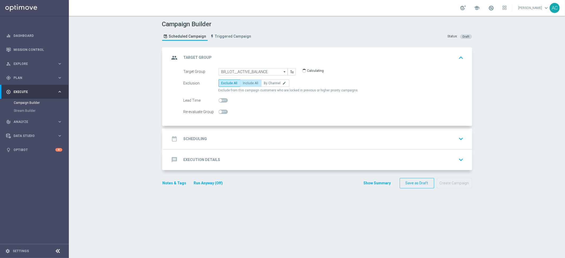
click at [246, 84] on span "Include All" at bounding box center [250, 83] width 15 height 4
click at [246, 84] on input "Include All" at bounding box center [244, 83] width 3 height 3
radio input "true"
click at [210, 144] on div "date_range Scheduling keyboard_arrow_down" at bounding box center [317, 138] width 308 height 21
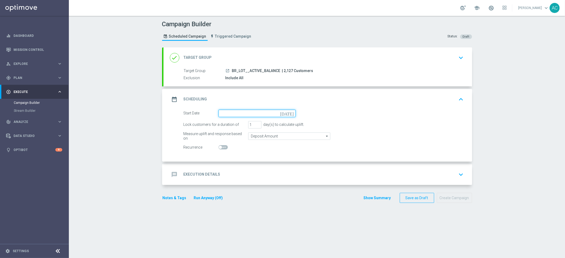
click at [272, 115] on input at bounding box center [256, 113] width 77 height 7
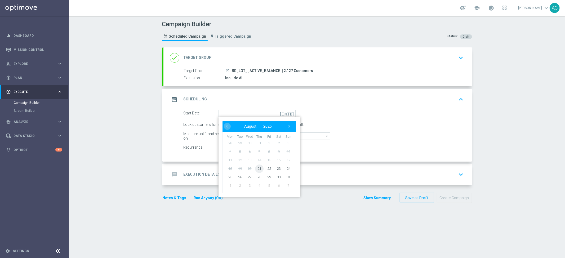
click at [258, 168] on span "21" at bounding box center [259, 168] width 8 height 8
type input "21 Aug 2025"
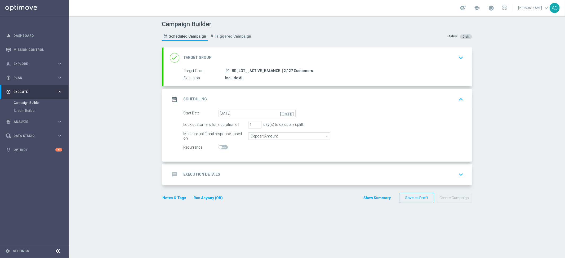
click at [220, 172] on div "message Execution Details keyboard_arrow_down" at bounding box center [318, 174] width 296 height 10
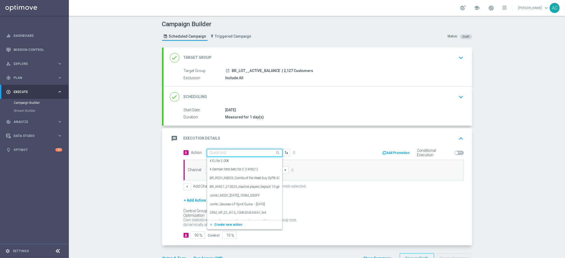
click at [258, 151] on input "text" at bounding box center [239, 153] width 59 height 5
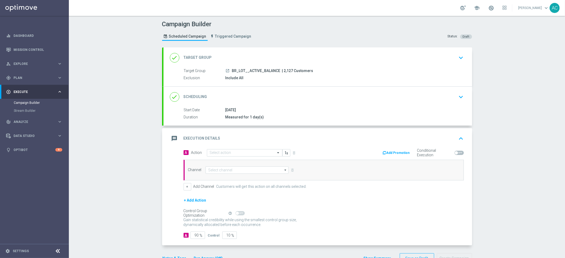
click at [318, 139] on div "message Execution Details keyboard_arrow_up" at bounding box center [318, 138] width 296 height 10
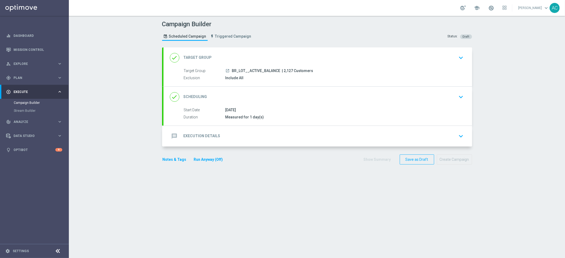
click at [323, 97] on div "done Scheduling keyboard_arrow_down Start Date 21 Aug 2025 Duration Measured fo…" at bounding box center [317, 106] width 308 height 39
click at [326, 95] on div "done Scheduling keyboard_arrow_down" at bounding box center [318, 97] width 296 height 10
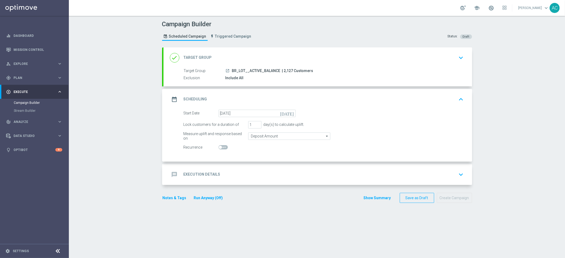
click at [221, 145] on span at bounding box center [222, 147] width 9 height 4
click at [221, 145] on input "checkbox" at bounding box center [222, 147] width 9 height 4
checkbox input "true"
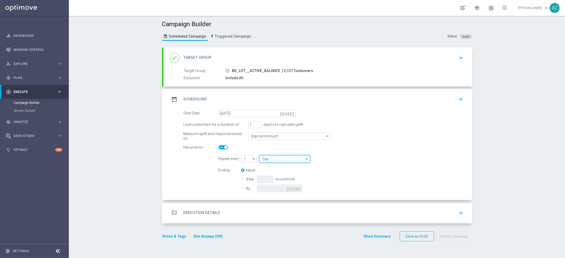
click at [277, 158] on input "Day" at bounding box center [285, 158] width 50 height 7
click at [278, 171] on div "Week" at bounding box center [287, 175] width 47 height 8
type input "Week"
drag, startPoint x: 365, startPoint y: 159, endPoint x: 360, endPoint y: 160, distance: 4.9
click at [365, 159] on input "checkbox" at bounding box center [366, 158] width 8 height 7
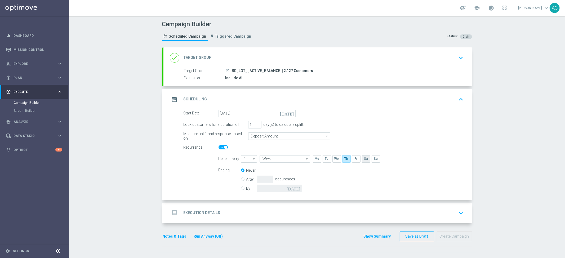
checkbox input "true"
click at [241, 188] on input "By" at bounding box center [242, 187] width 3 height 3
radio input "true"
radio input "false"
click at [292, 187] on input at bounding box center [279, 188] width 45 height 7
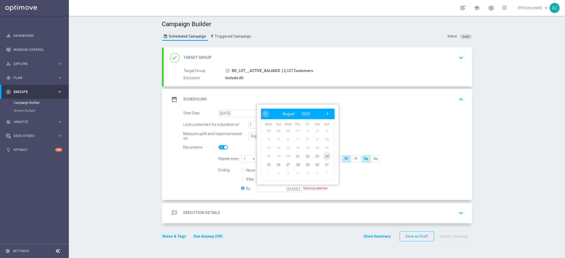
click at [324, 156] on span "24" at bounding box center [326, 156] width 8 height 8
type input "24 Aug 2025"
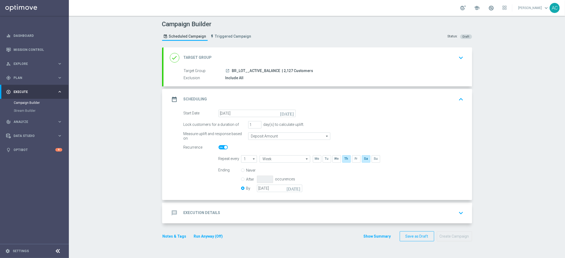
click at [217, 218] on div "message Execution Details keyboard_arrow_down" at bounding box center [317, 213] width 308 height 21
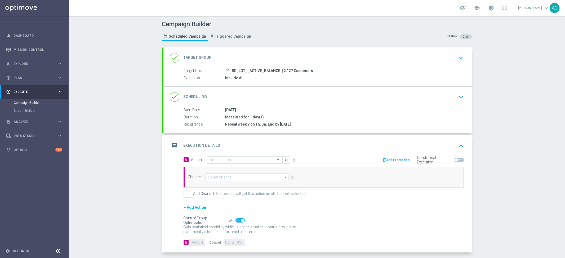
click at [238, 159] on input "text" at bounding box center [239, 160] width 59 height 5
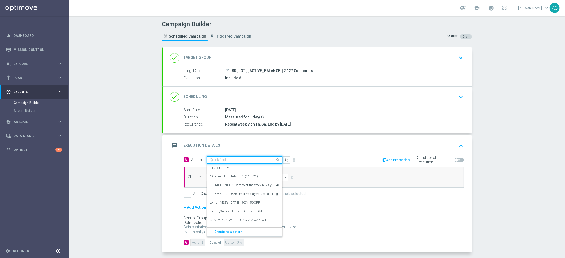
paste input "BR_LOT__BALANCEUP_ALL_EMA_TAC_LT"
type input "BR_LOT__BALANCEUP_ALL_EMA_TAC_LT"
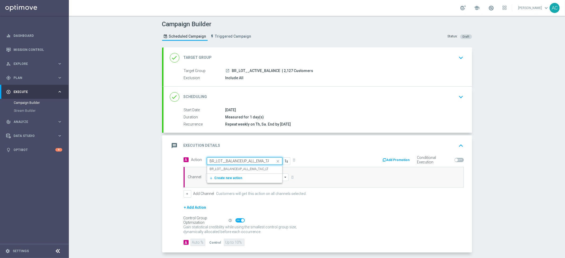
scroll to position [0, 8]
click at [239, 171] on label "BR_LOT__BALANCEUP_ALL_EMA_TAC_LT" at bounding box center [239, 169] width 59 height 5
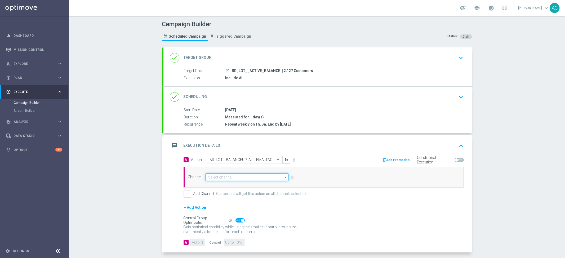
click at [231, 173] on input at bounding box center [246, 176] width 83 height 7
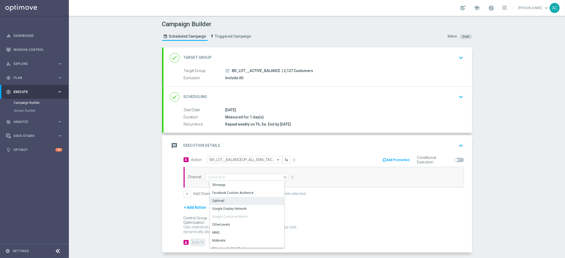
click at [226, 201] on div "Optimail" at bounding box center [249, 200] width 79 height 7
type input "Optimail"
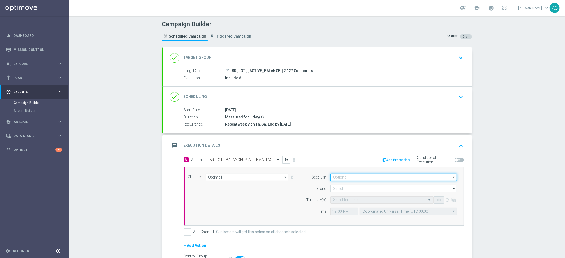
click at [359, 178] on input at bounding box center [393, 176] width 127 height 7
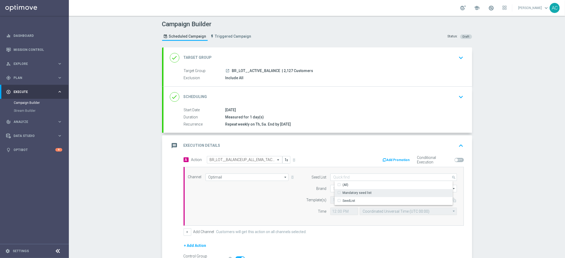
click at [362, 194] on div "Mandatory seed list" at bounding box center [356, 192] width 29 height 5
drag, startPoint x: 252, startPoint y: 196, endPoint x: 321, endPoint y: 188, distance: 69.9
click at [253, 196] on div "Channel Optimail Optimail arrow_drop_down Drag here to set row groups Drag here…" at bounding box center [322, 196] width 277 height 46
type input "Mandatory seed list"
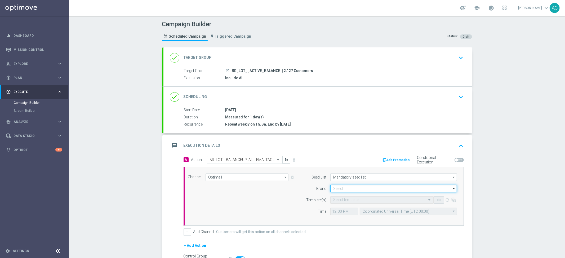
click at [351, 187] on input at bounding box center [393, 188] width 127 height 7
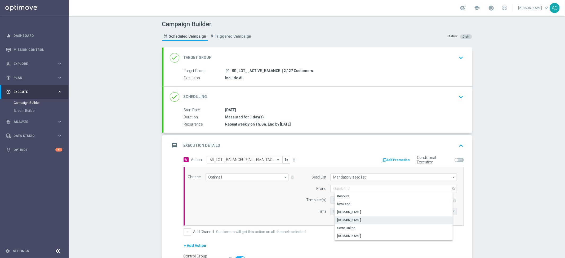
click at [354, 219] on div "Lottoland.com.br" at bounding box center [349, 220] width 24 height 5
type input "Lottoland.com.br"
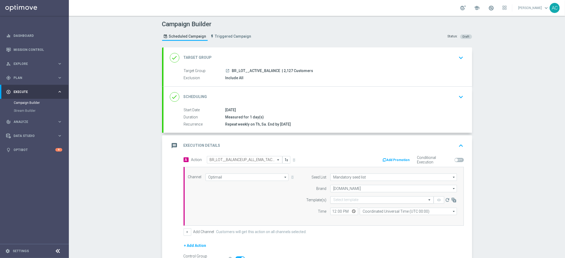
click at [350, 198] on input "text" at bounding box center [376, 200] width 87 height 5
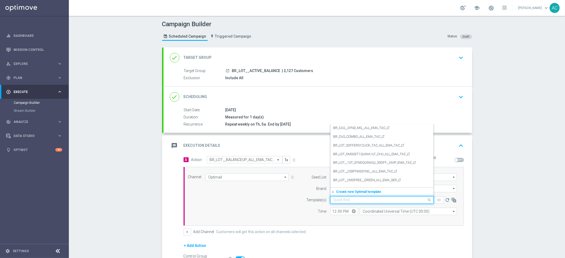
paste input "BR_LOT__BALANCEUP_ALL_EMA_TAC_LT"
type input "BR_LOT__BALANCEUP_ALL_EMA_TAC_LT"
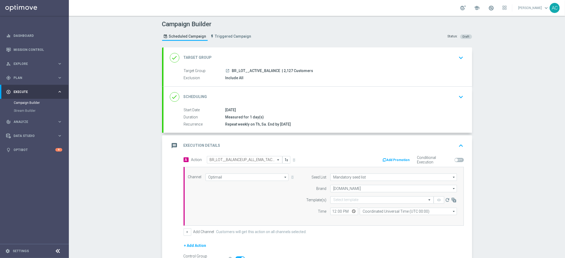
click at [285, 191] on div "Channel Optimail Optimail arrow_drop_down Drag here to set row groups Drag here…" at bounding box center [322, 196] width 277 height 46
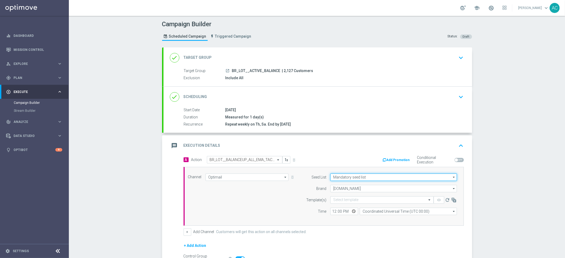
click at [368, 180] on input "Mandatory seed list" at bounding box center [393, 176] width 127 height 7
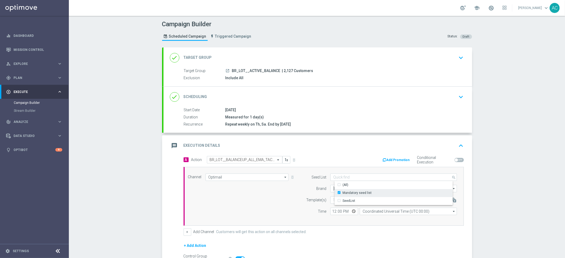
drag, startPoint x: 273, startPoint y: 195, endPoint x: 294, endPoint y: 190, distance: 22.1
click at [273, 195] on div "Channel Optimail Optimail arrow_drop_down Drag here to set row groups Drag here…" at bounding box center [322, 196] width 277 height 46
type input "Mandatory seed list"
click at [351, 187] on input "Lottoland.com.br" at bounding box center [393, 188] width 127 height 7
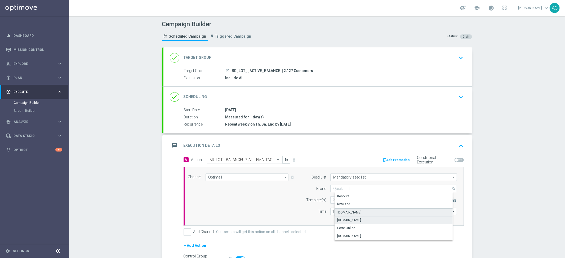
click at [351, 213] on div "Lottoland.bet.br" at bounding box center [349, 212] width 24 height 5
type input "Lottoland.bet.br"
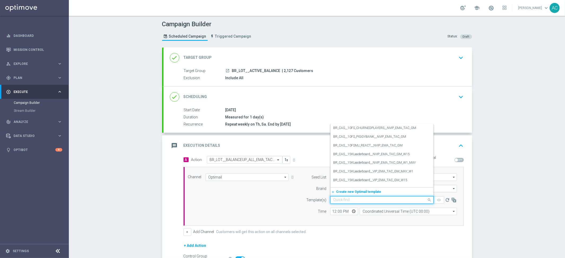
click at [355, 198] on input "text" at bounding box center [376, 200] width 87 height 5
paste input "BR_LOT__BALANCEUP_ALL_EMA_TAC_LT"
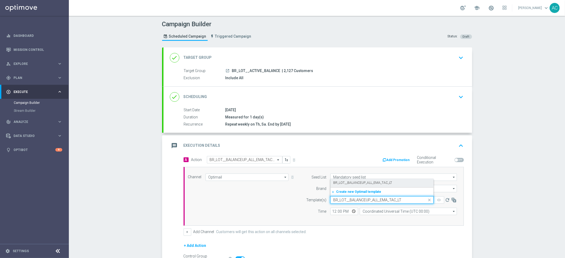
click at [362, 184] on label "BR_LOT__BALANCEUP_ALL_EMA_TAC_LT" at bounding box center [362, 183] width 59 height 5
type input "BR_LOT__BALANCEUP_ALL_EMA_TAC_LT"
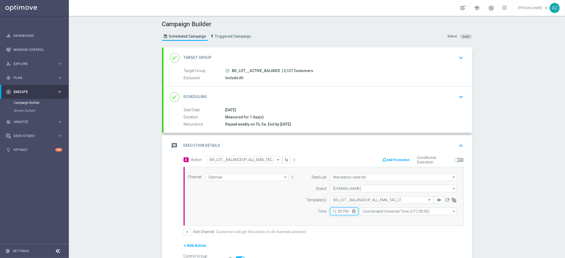
click at [332, 211] on input "12:00" at bounding box center [344, 211] width 28 height 7
type input "19:00"
click at [432, 210] on input "Coordinated Universal Time (UTC 00:00)" at bounding box center [408, 211] width 97 height 7
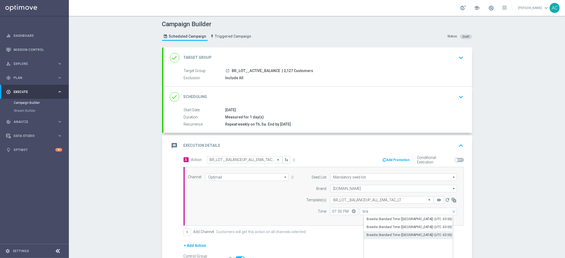
click at [418, 234] on div "Brasilia Standard Time (Sao Paulo) (UTC -03:00)" at bounding box center [409, 234] width 86 height 5
type input "Brasilia Standard Time (Sao Paulo) (UTC -03:00)"
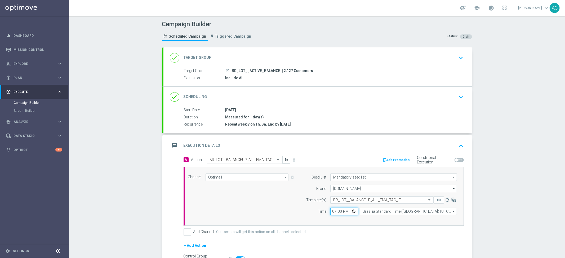
click at [331, 209] on input "19:00" at bounding box center [344, 211] width 28 height 7
type input "15:00"
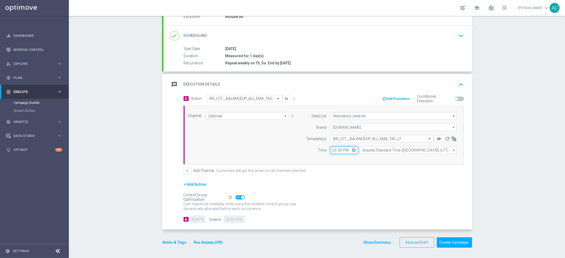
scroll to position [61, 0]
click at [241, 196] on span at bounding box center [242, 196] width 3 height 3
click at [240, 196] on input "checkbox" at bounding box center [239, 197] width 9 height 4
checkbox input "false"
click at [194, 219] on input "90" at bounding box center [197, 218] width 15 height 7
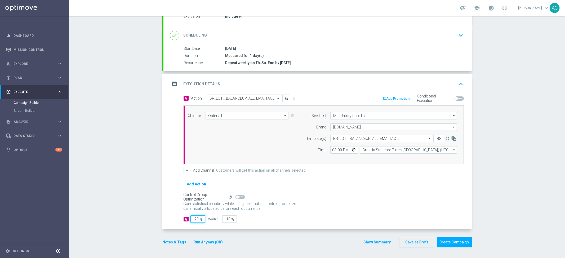
click at [194, 219] on input "90" at bounding box center [197, 218] width 15 height 7
type input "1"
type input "99"
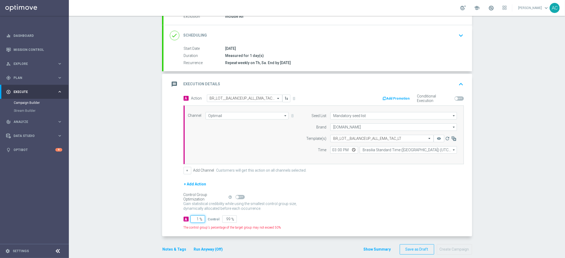
type input "10"
type input "90"
type input "100"
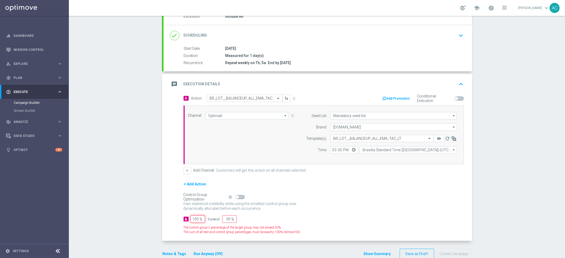
type input "0"
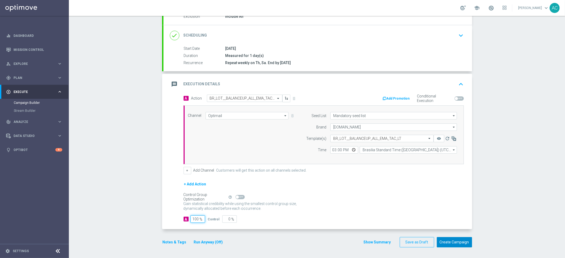
type input "100"
click at [448, 242] on button "Create Campaign" at bounding box center [454, 242] width 35 height 10
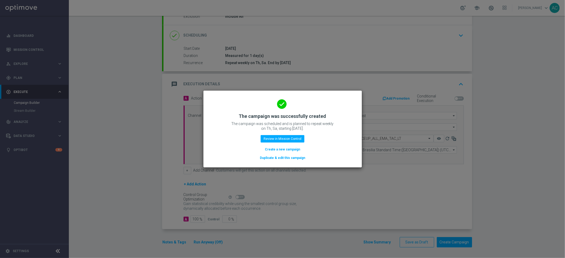
click at [280, 148] on button "Create a new campaign" at bounding box center [282, 149] width 36 height 6
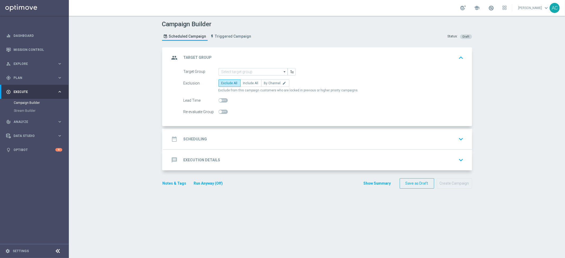
scroll to position [0, 0]
click at [235, 73] on input at bounding box center [252, 71] width 69 height 7
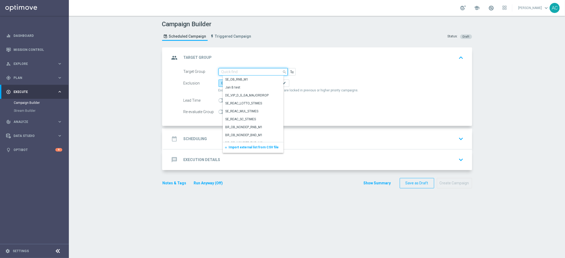
paste input "BR_LOT__ACTIVE_NO_BALANCE"
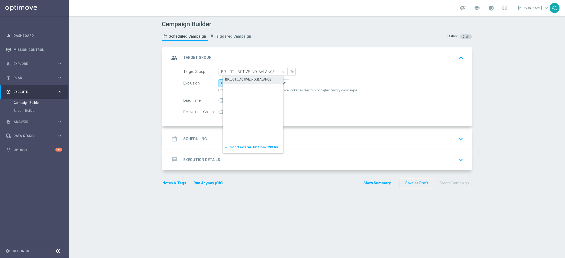
click at [240, 80] on div "BR_LOT__ACTIVE_NO_BALANCE" at bounding box center [248, 79] width 46 height 5
type input "BR_LOT__ACTIVE_NO_BALANCE"
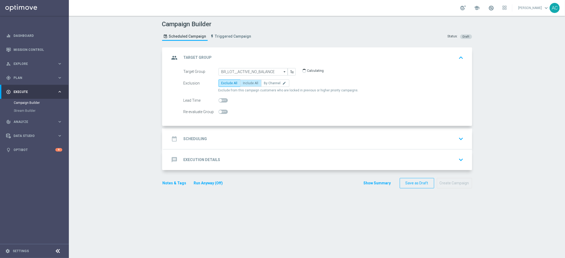
click at [246, 83] on span "Include All" at bounding box center [250, 83] width 15 height 4
click at [246, 83] on input "Include All" at bounding box center [244, 83] width 3 height 3
radio input "true"
click at [203, 139] on h2 "Scheduling" at bounding box center [196, 138] width 24 height 5
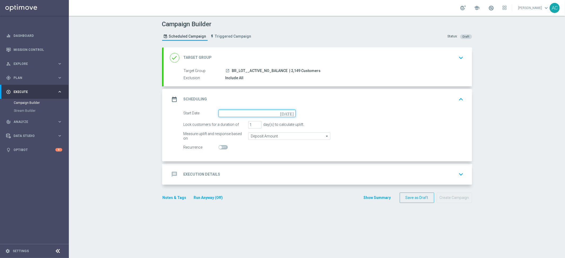
click at [277, 110] on input at bounding box center [256, 113] width 77 height 7
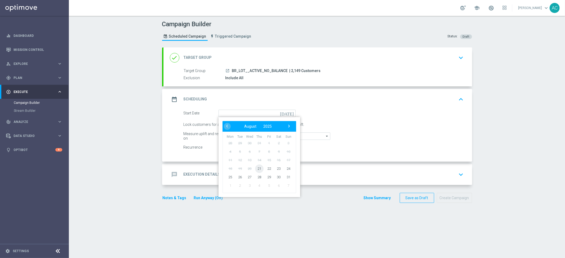
click at [256, 168] on span "21" at bounding box center [259, 168] width 8 height 8
type input "21 Aug 2025"
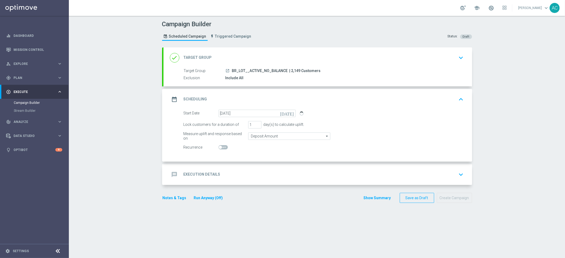
click at [219, 147] on span at bounding box center [220, 147] width 3 height 3
click at [218, 147] on input "checkbox" at bounding box center [222, 147] width 9 height 4
checkbox input "true"
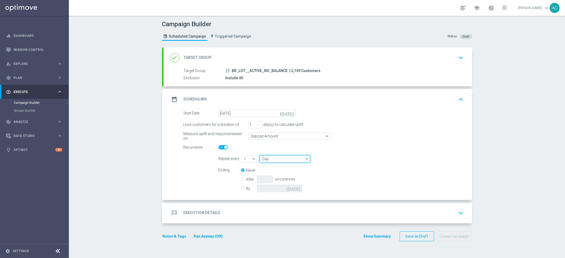
click at [280, 156] on input "Day" at bounding box center [285, 158] width 50 height 7
click at [282, 177] on div "Week" at bounding box center [287, 175] width 47 height 8
type input "Week"
click at [363, 156] on input "checkbox" at bounding box center [366, 158] width 8 height 7
checkbox input "true"
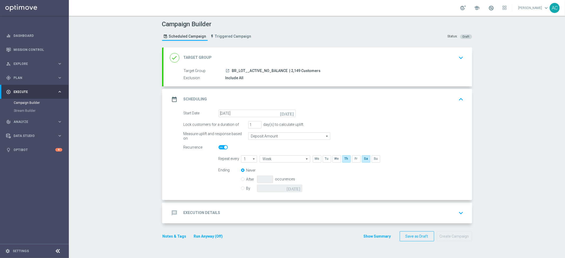
click at [242, 186] on div "By today" at bounding box center [275, 188] width 68 height 7
click at [241, 188] on input "By" at bounding box center [242, 187] width 3 height 3
radio input "true"
radio input "false"
drag, startPoint x: 301, startPoint y: 187, endPoint x: 297, endPoint y: 187, distance: 4.2
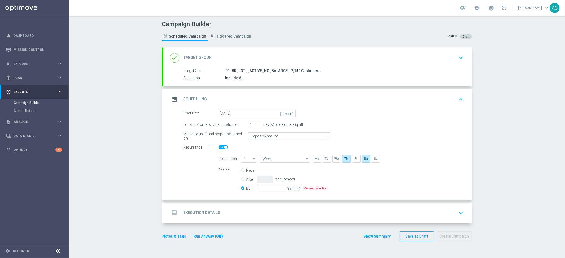
click at [303, 187] on p "Missing selection" at bounding box center [315, 188] width 24 height 4
click at [295, 187] on icon "today" at bounding box center [295, 188] width 16 height 6
click at [325, 157] on span "24" at bounding box center [326, 156] width 8 height 8
type input "24 Aug 2025"
click at [221, 211] on div "message Execution Details keyboard_arrow_down" at bounding box center [318, 213] width 296 height 10
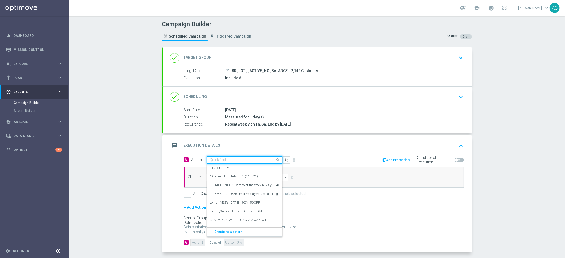
click at [252, 161] on input "text" at bounding box center [239, 160] width 59 height 5
paste input "BR_LOT__BALANCEUP_ALL_EMA_TAC_LT"
type input "BR_LOT__BALANCEUP_ALL_EMA_TAC_LT"
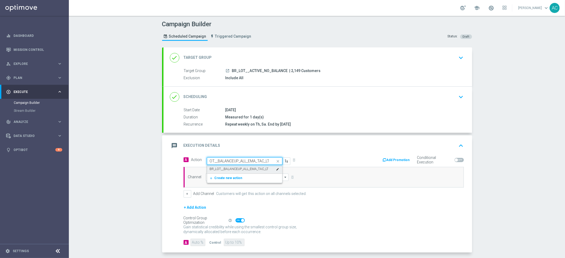
click at [246, 166] on div "BR_LOT__BALANCEUP_ALL_EMA_TAC_LT edit" at bounding box center [245, 169] width 70 height 9
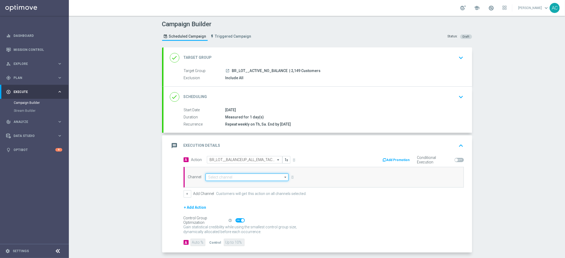
click at [227, 176] on input at bounding box center [246, 176] width 83 height 7
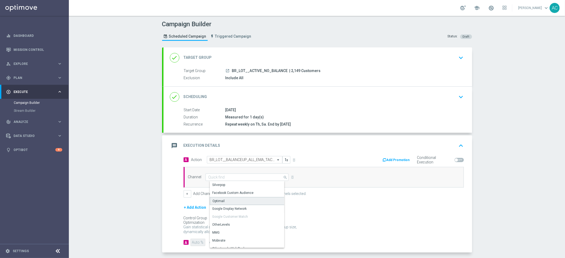
click at [228, 204] on div "Optimail" at bounding box center [249, 201] width 79 height 8
click at [245, 199] on div "Optimail" at bounding box center [249, 201] width 79 height 8
type input "Optimail"
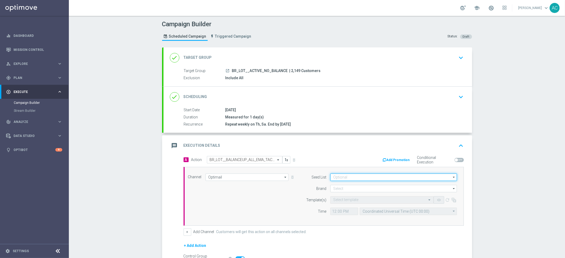
click at [375, 175] on input at bounding box center [393, 176] width 127 height 7
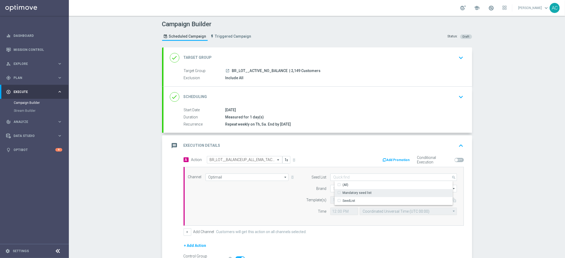
click at [366, 189] on div "Mandatory seed list" at bounding box center [397, 192] width 127 height 7
click at [282, 195] on div "Channel Optimail Optimail arrow_drop_down Drag here to set row groups Drag here…" at bounding box center [322, 196] width 277 height 46
type input "Mandatory seed list"
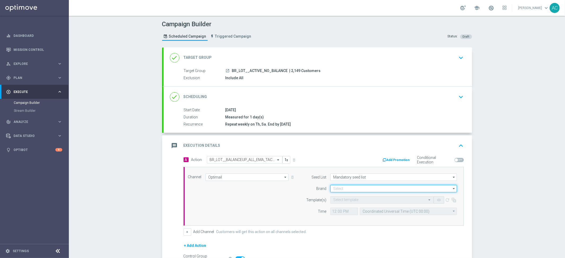
click at [352, 187] on input at bounding box center [393, 188] width 127 height 7
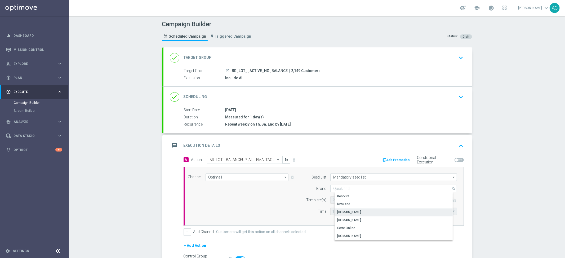
click at [350, 215] on div "Lottoland.bet.br" at bounding box center [397, 211] width 127 height 7
type input "Lottoland.bet.br"
click at [343, 203] on div "Select template" at bounding box center [381, 199] width 103 height 7
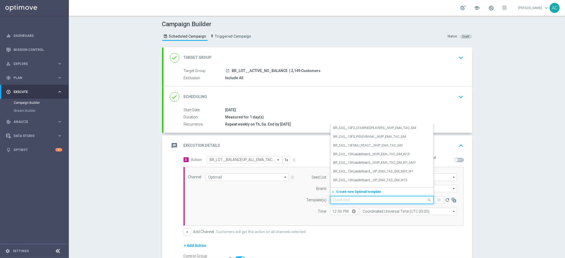
paste input "BR_LOT__BALANCEUP_ALL_EMA_TAC_LT"
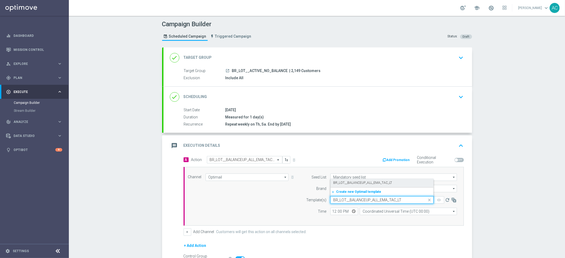
click at [352, 185] on div "BR_LOT__BALANCEUP_ALL_EMA_TAC_LT" at bounding box center [381, 182] width 97 height 9
type input "BR_LOT__BALANCEUP_ALL_EMA_TAC_LT"
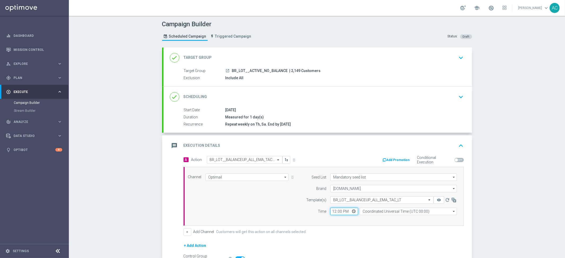
click at [330, 212] on input "12:00" at bounding box center [344, 211] width 28 height 7
type input "16:00"
click at [412, 211] on input "Coordinated Universal Time (UTC 00:00)" at bounding box center [408, 211] width 97 height 7
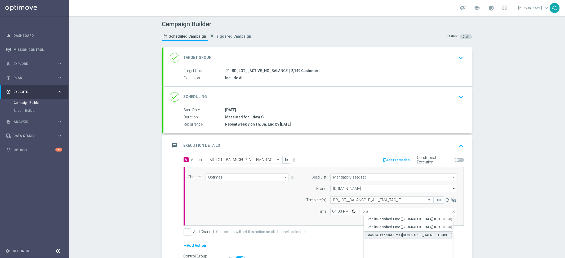
click at [411, 236] on div "Brasilia Standard Time (Sao Paulo) (UTC -03:00)" at bounding box center [410, 235] width 86 height 5
type input "Brasilia Standard Time (Sao Paulo) (UTC -03:00)"
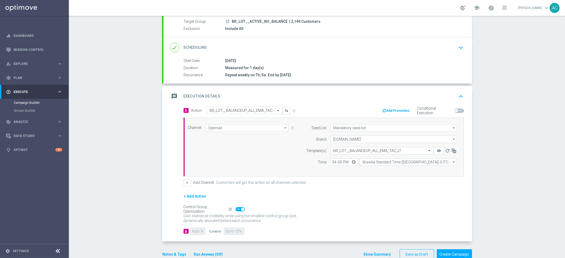
scroll to position [61, 0]
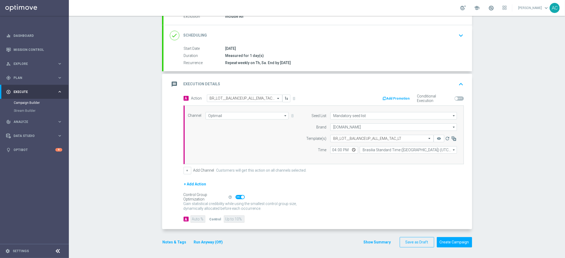
click at [237, 198] on span at bounding box center [239, 197] width 9 height 4
click at [237, 198] on input "checkbox" at bounding box center [239, 197] width 9 height 4
checkbox input "false"
click at [192, 218] on input "90" at bounding box center [197, 218] width 15 height 7
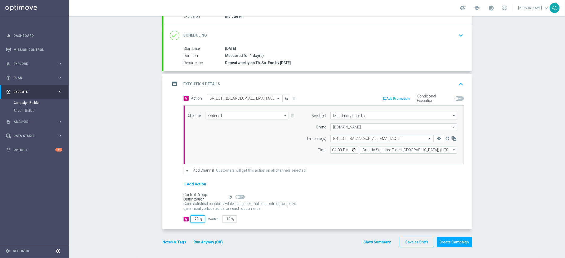
type input "1"
type input "99"
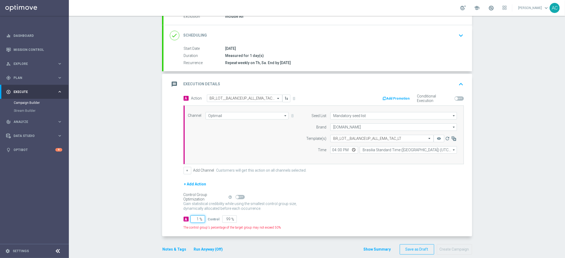
type input "10"
type input "90"
type input "100"
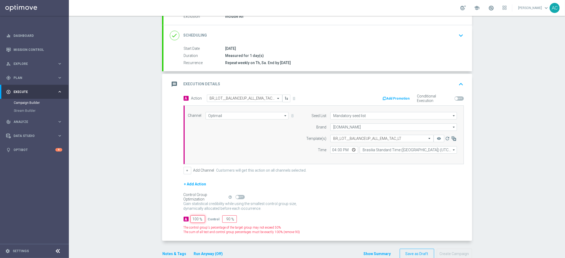
type input "0"
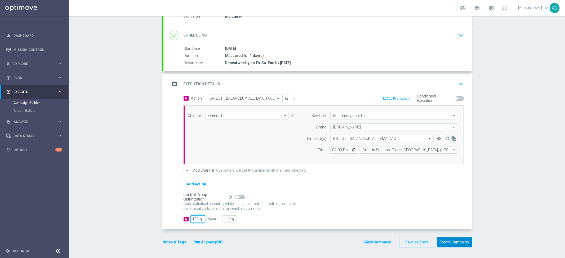
type input "100"
click at [456, 243] on button "Create Campaign" at bounding box center [454, 242] width 35 height 10
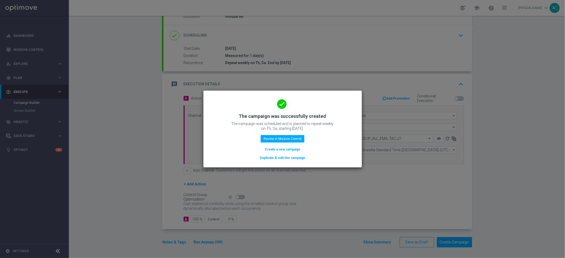
click at [287, 149] on button "Create a new campaign" at bounding box center [282, 149] width 36 height 6
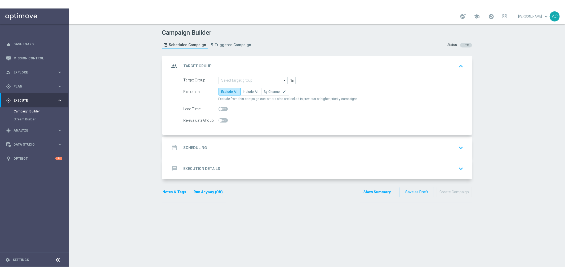
scroll to position [0, 0]
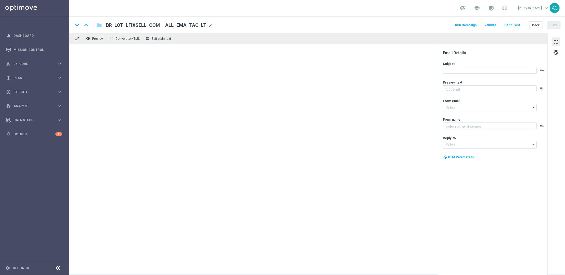
type textarea "Vai deixar R$220 milhões passarem?"
type textarea "Lottoland.com.br"
type input "mail@crm.lottoland.com.br"
type input "contato@lottoland.com.br"
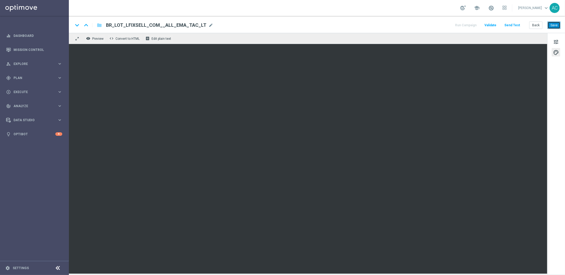
click at [555, 26] on button "Save" at bounding box center [553, 24] width 13 height 7
